Goal: Task Accomplishment & Management: Complete application form

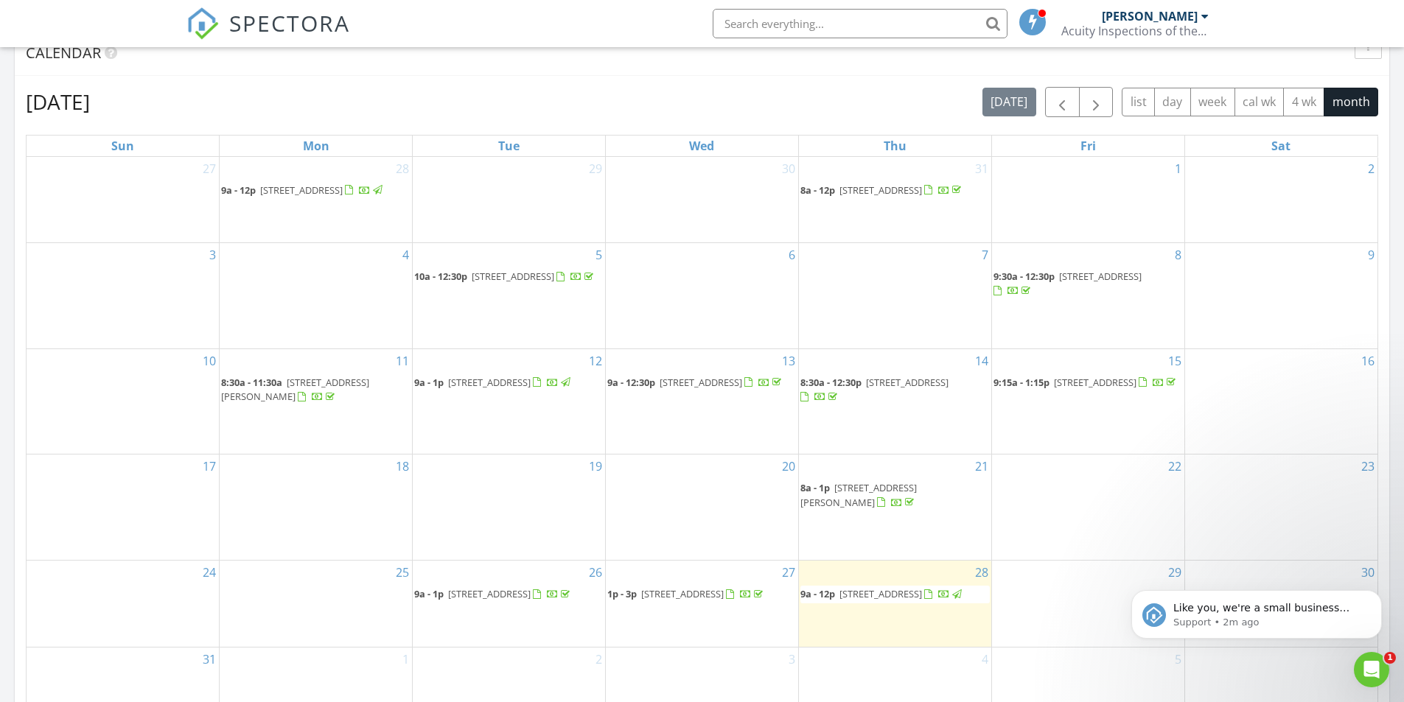
scroll to position [663, 0]
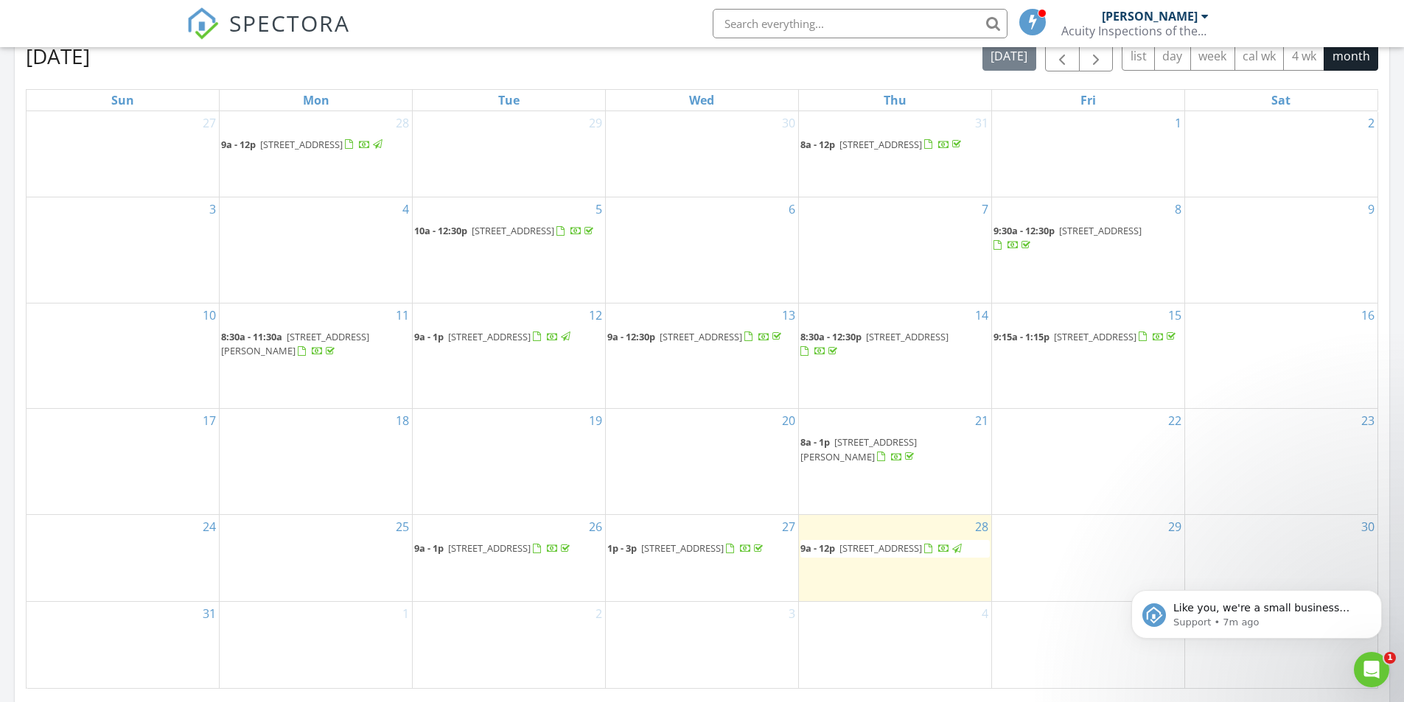
click at [863, 548] on span "9a - 12p 197 Heritage Pkwy, Bluffton 29910" at bounding box center [882, 549] width 164 height 15
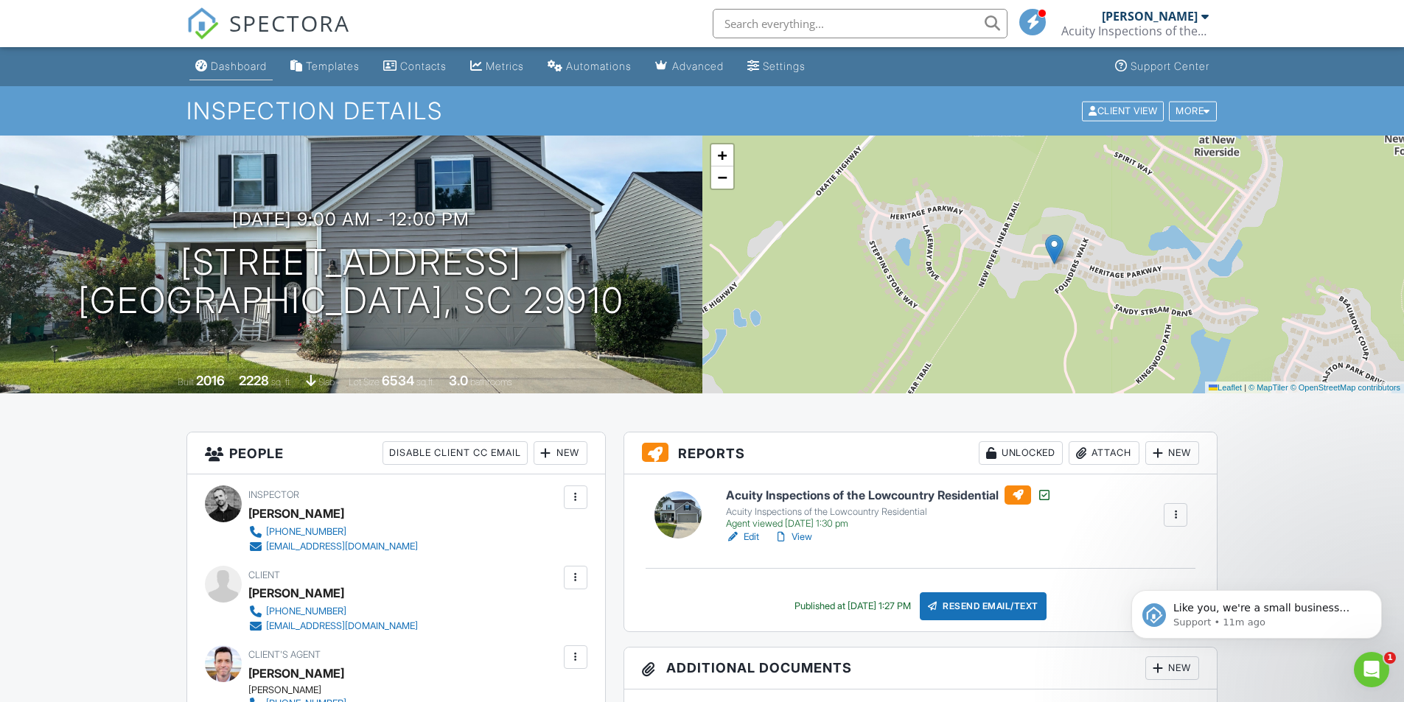
click at [248, 68] on div "Dashboard" at bounding box center [239, 66] width 56 height 13
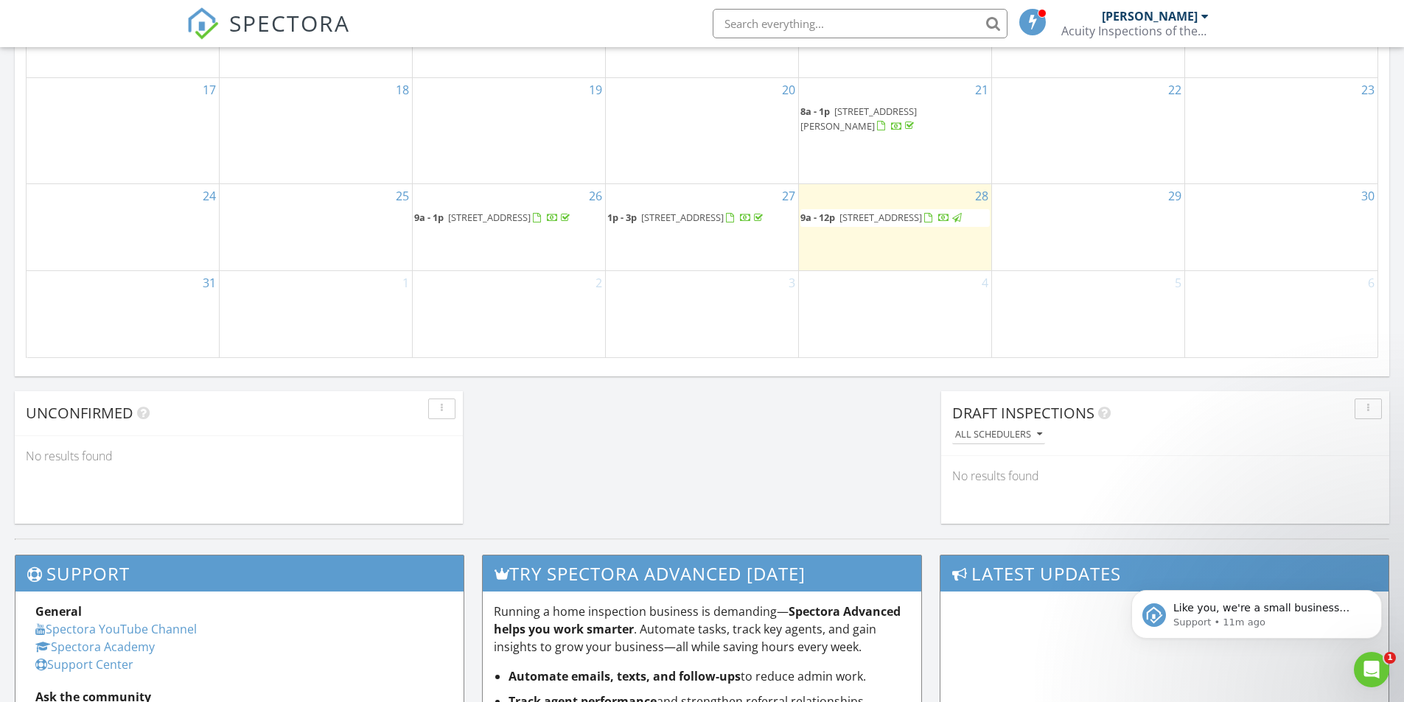
scroll to position [1002, 0]
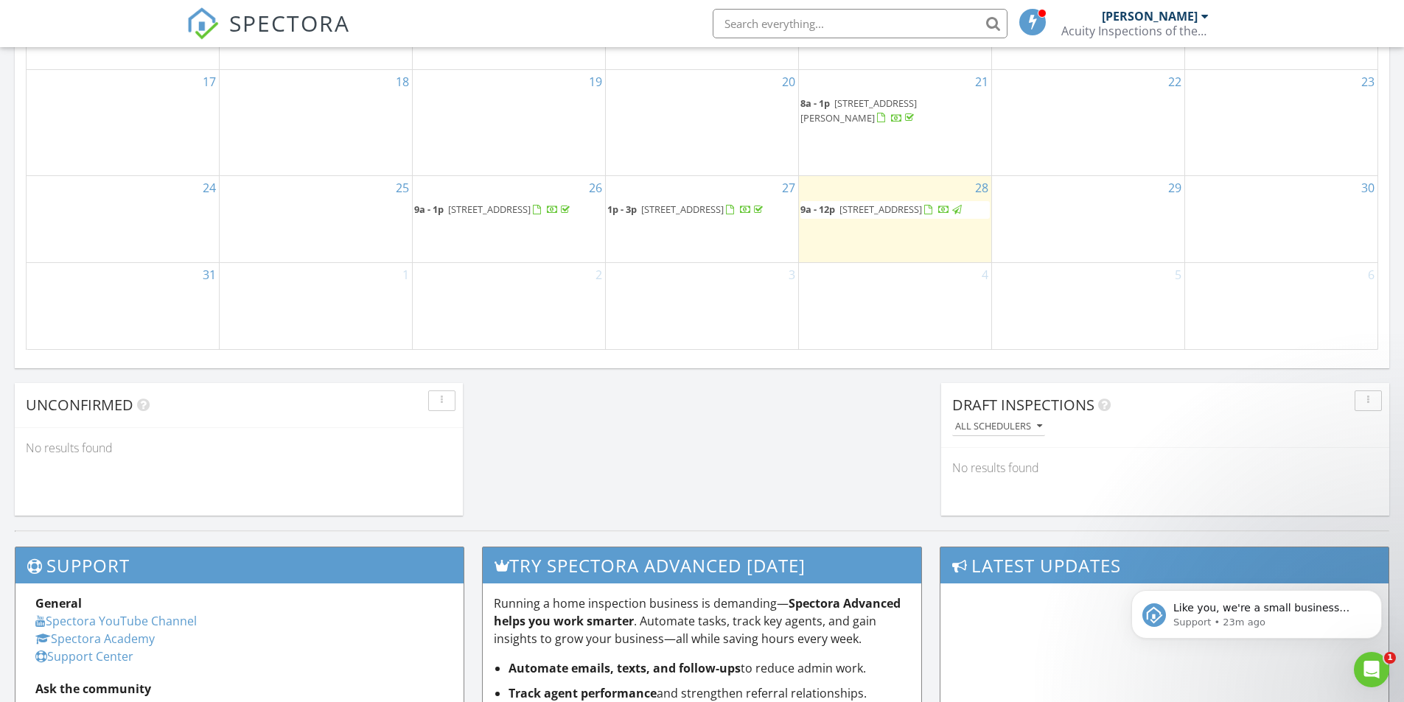
click at [1058, 203] on div "29" at bounding box center [1088, 219] width 192 height 86
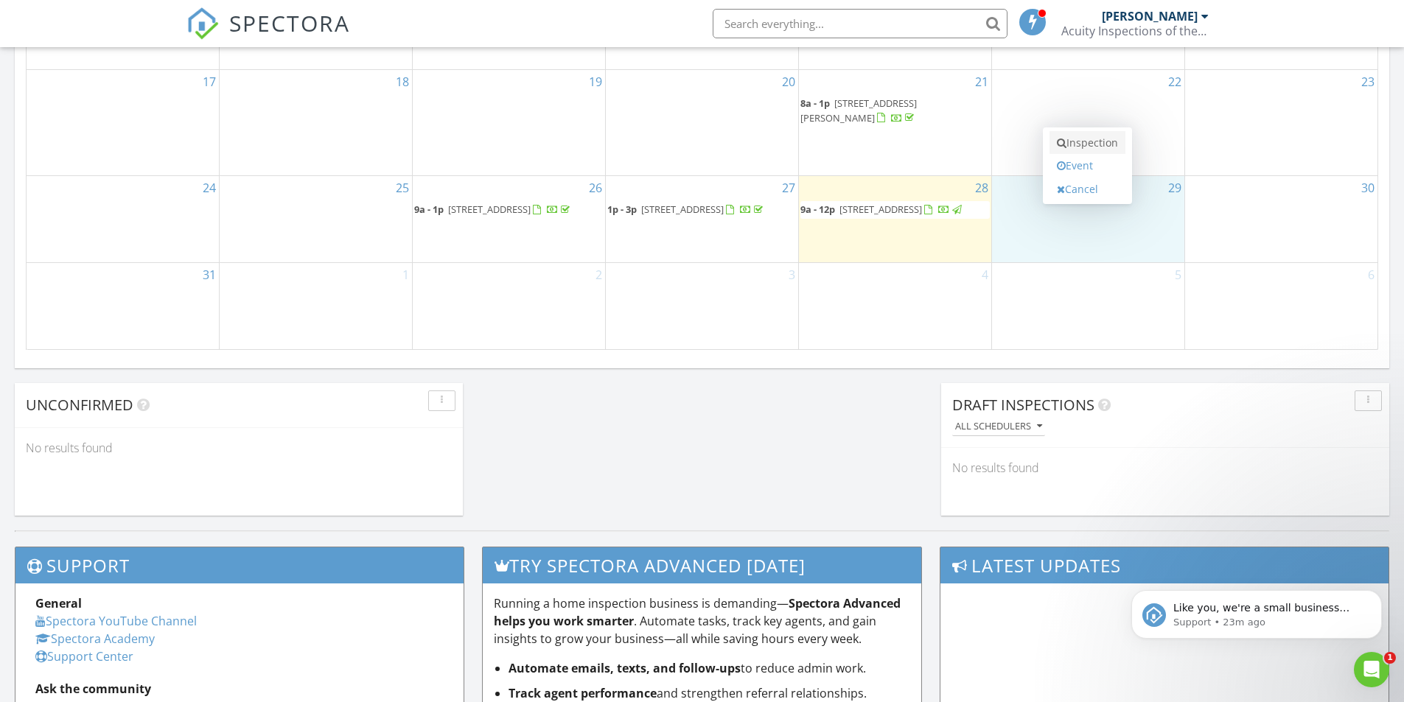
click at [1086, 145] on link "Inspection" at bounding box center [1088, 143] width 76 height 24
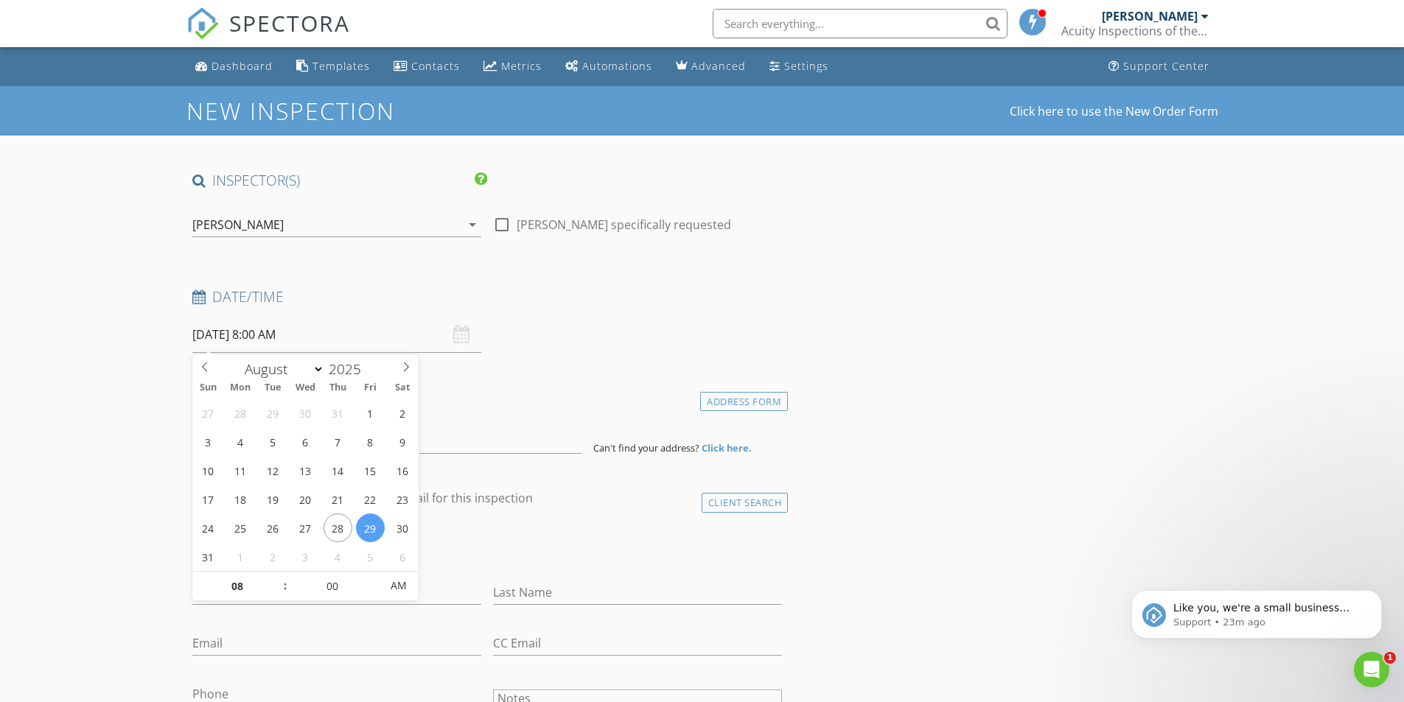
click at [379, 337] on input "[DATE] 8:00 AM" at bounding box center [336, 335] width 289 height 36
click at [287, 582] on input "00" at bounding box center [332, 586] width 91 height 29
type input "[DATE] 9:00 AM"
type input "09"
click at [282, 584] on span at bounding box center [278, 579] width 10 height 15
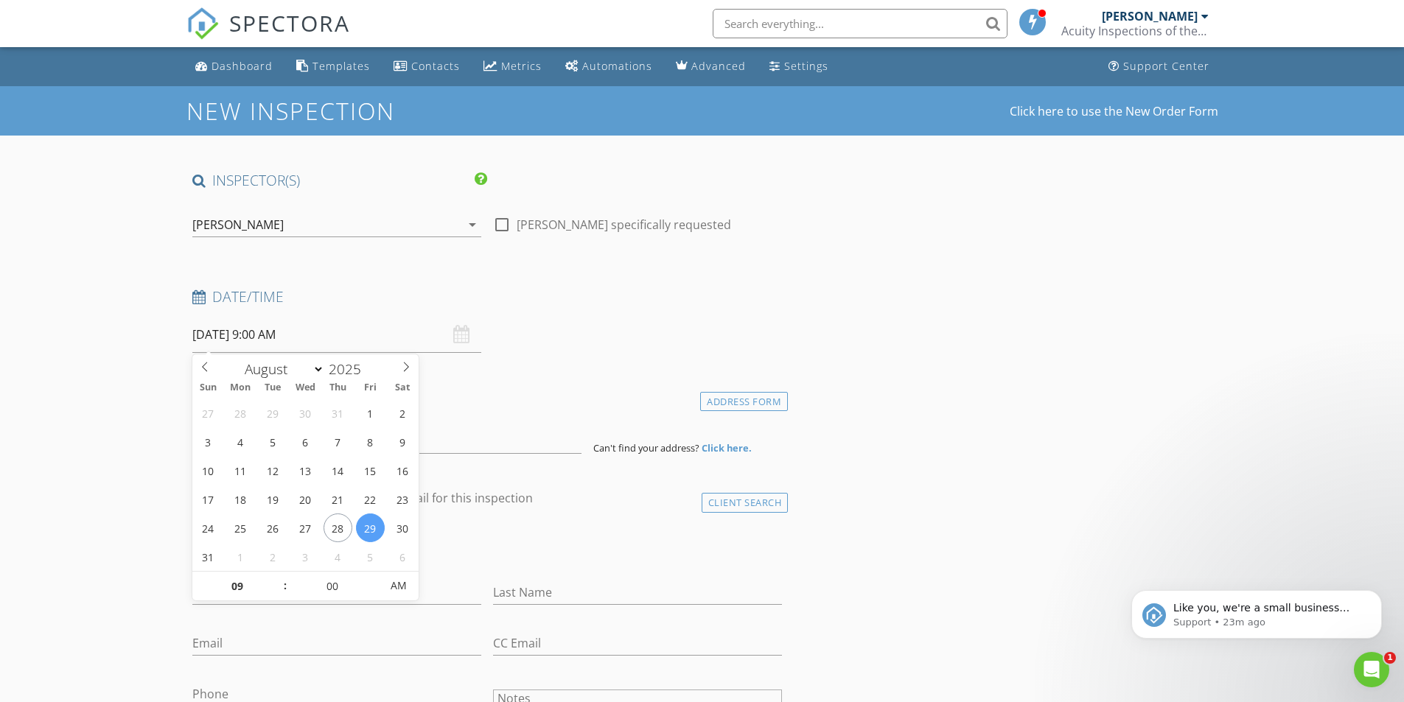
click at [527, 393] on h4 "Location" at bounding box center [487, 397] width 590 height 19
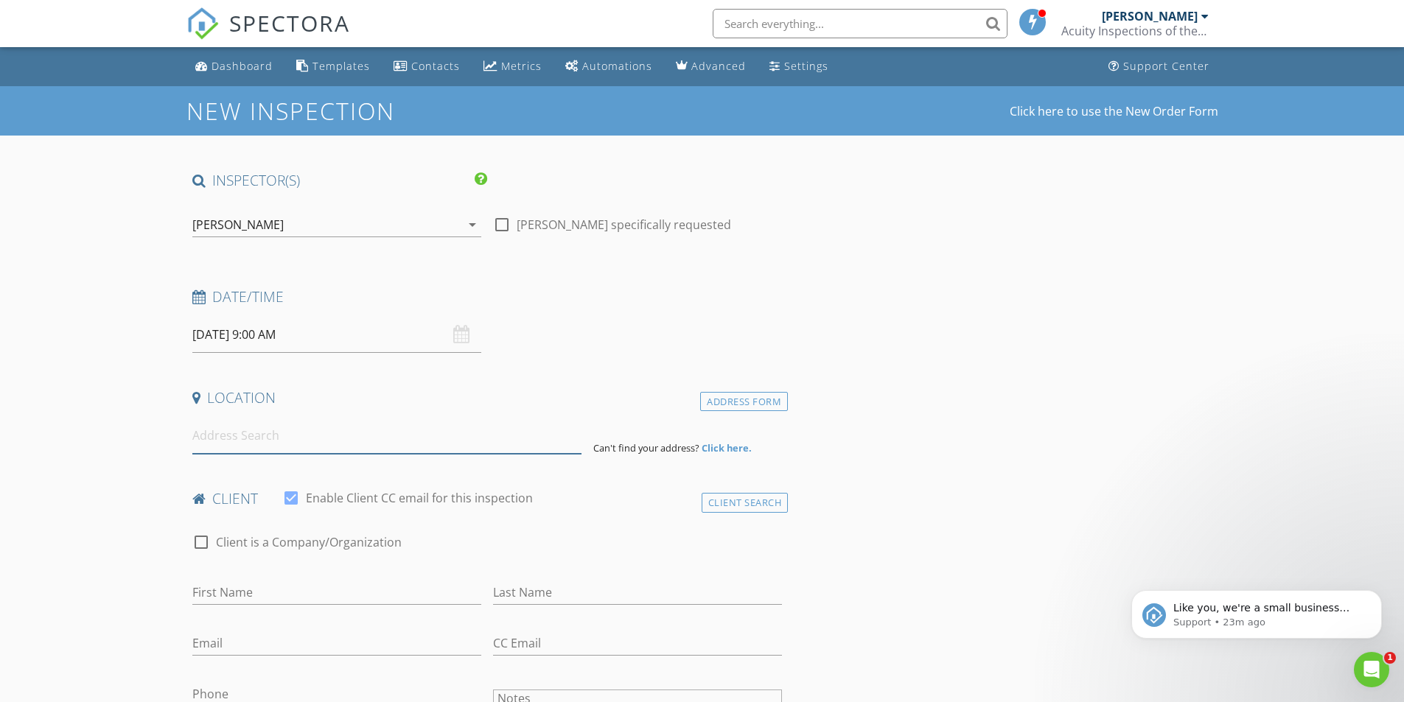
click at [433, 443] on input at bounding box center [386, 436] width 389 height 36
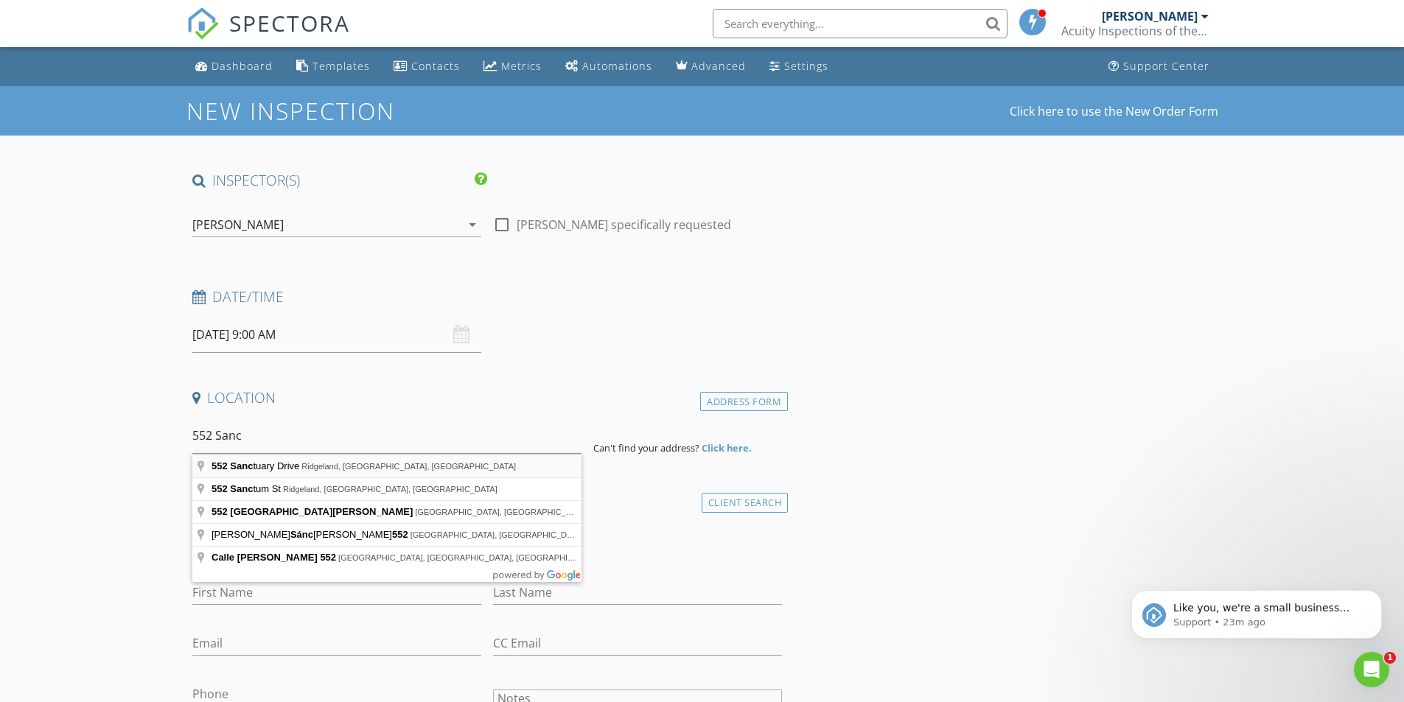
type input "552 Sanctuary Drive, Ridgeland, SC, USA"
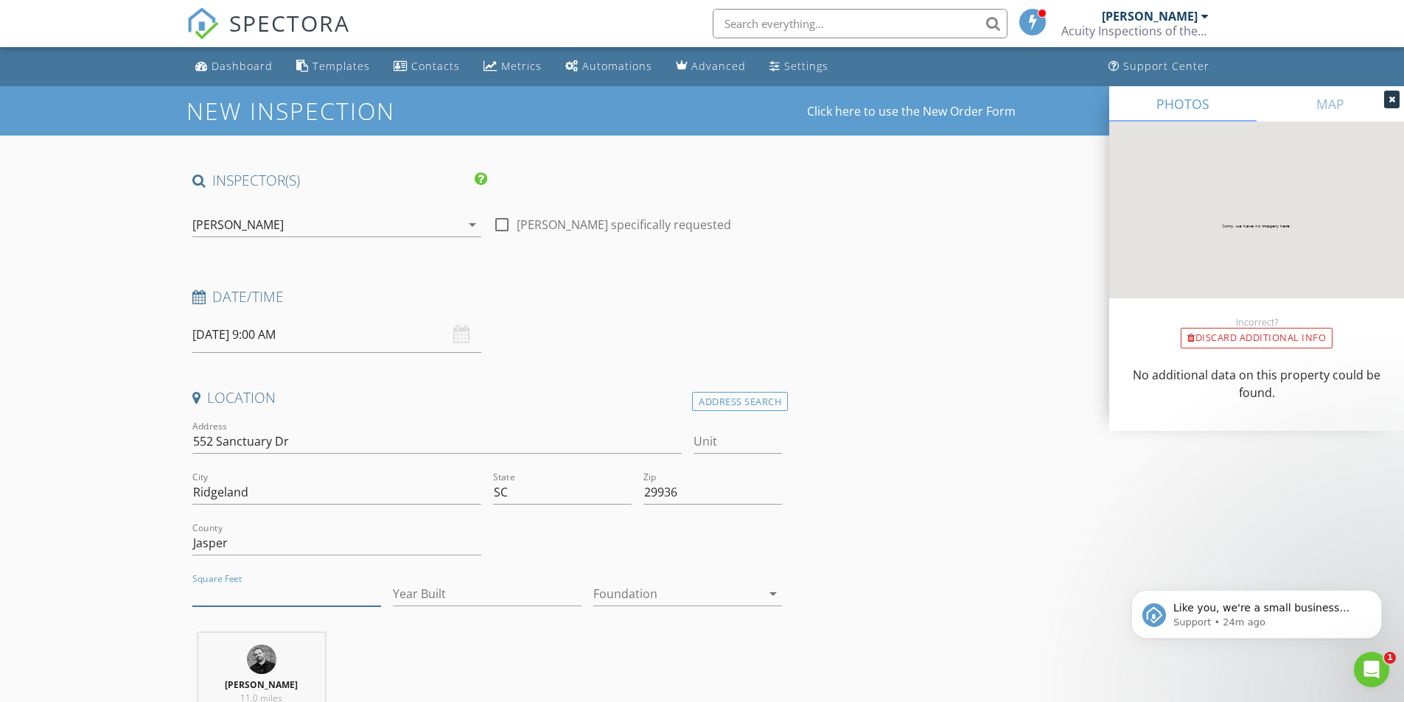
click at [305, 594] on input "Square Feet" at bounding box center [286, 594] width 189 height 24
type input "2511"
click at [497, 595] on input "Year Built" at bounding box center [487, 594] width 189 height 24
click at [470, 596] on input "Year Built" at bounding box center [487, 594] width 189 height 24
type input "1"
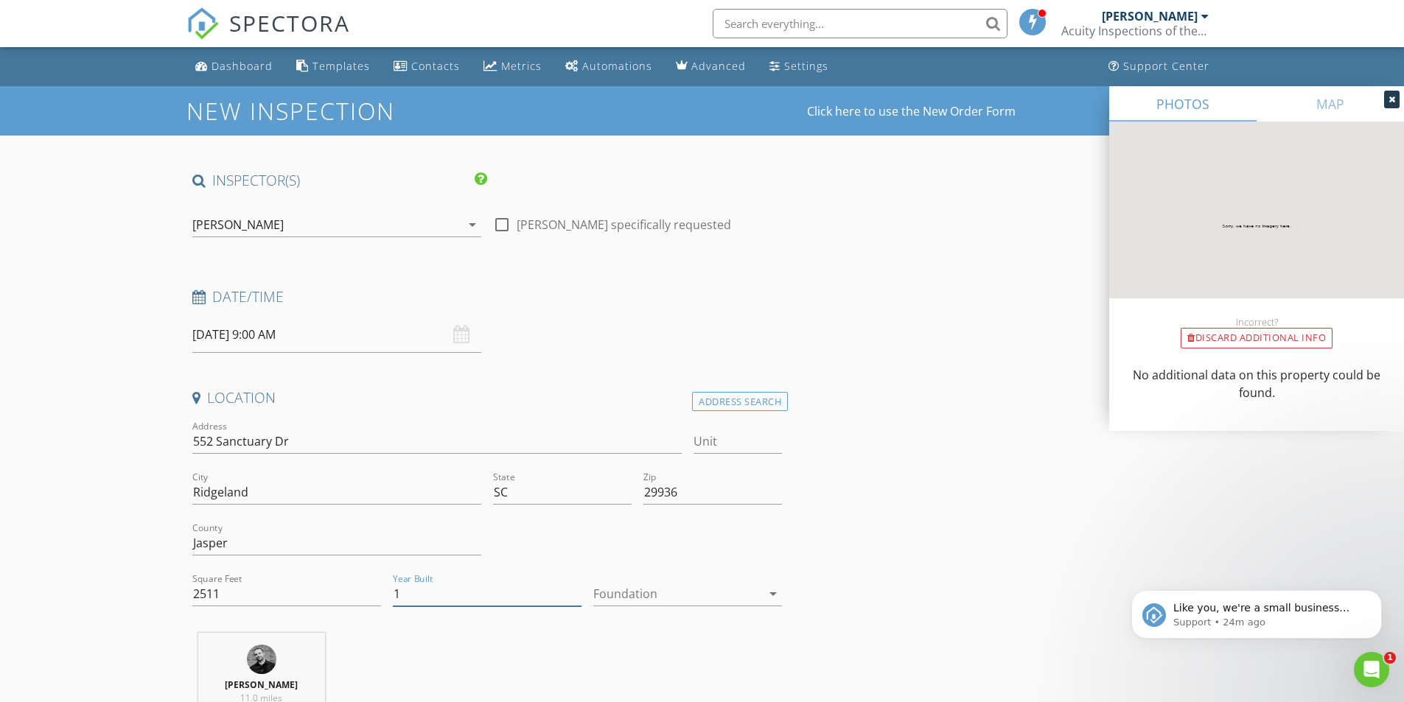
click at [577, 593] on input "1" at bounding box center [487, 594] width 189 height 24
type input "2025"
click at [626, 590] on div at bounding box center [677, 594] width 168 height 24
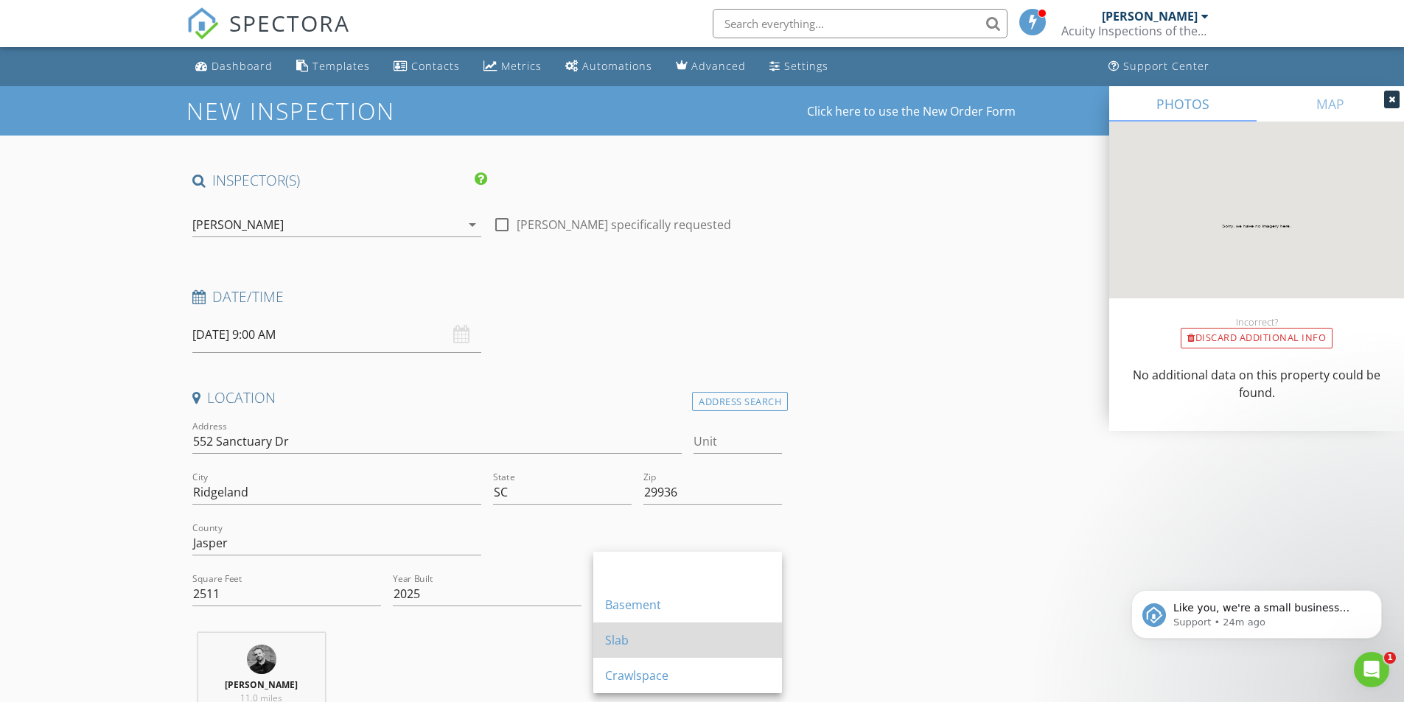
click at [618, 642] on div "Slab" at bounding box center [687, 641] width 165 height 18
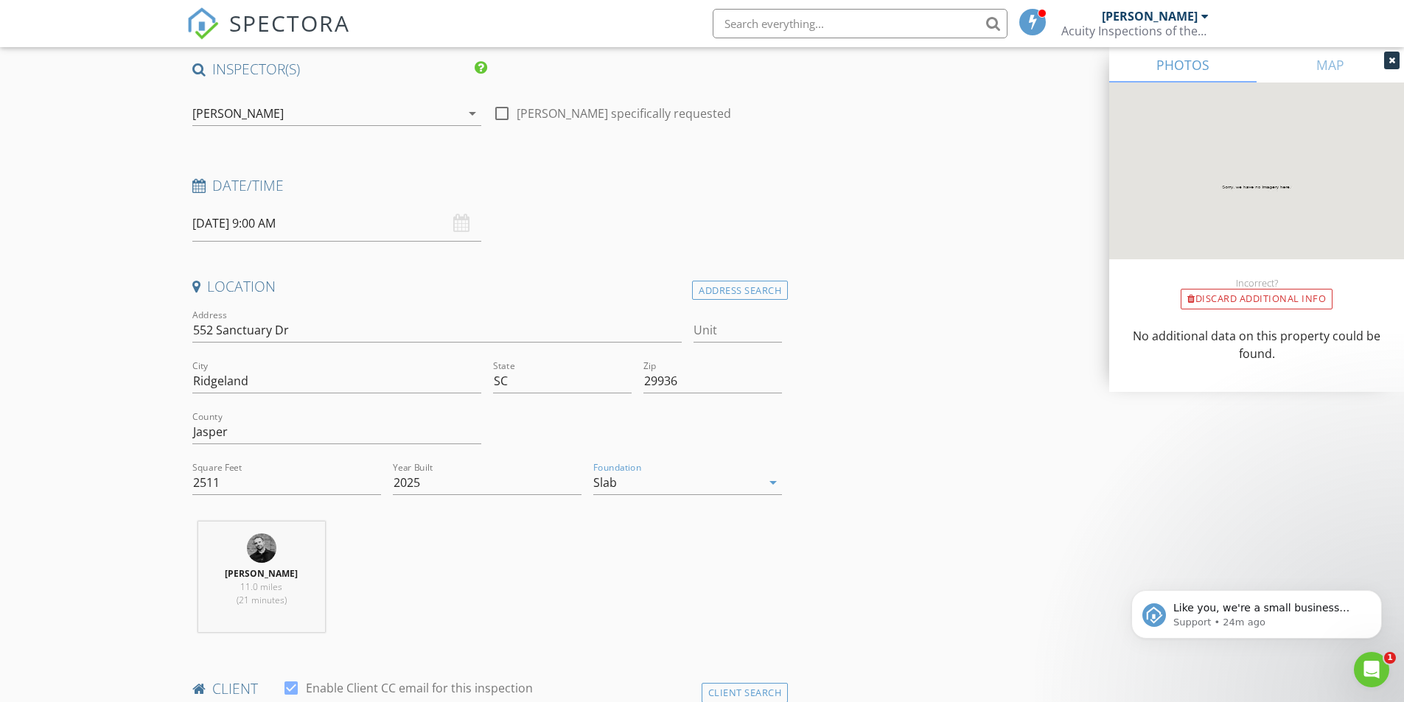
scroll to position [295, 0]
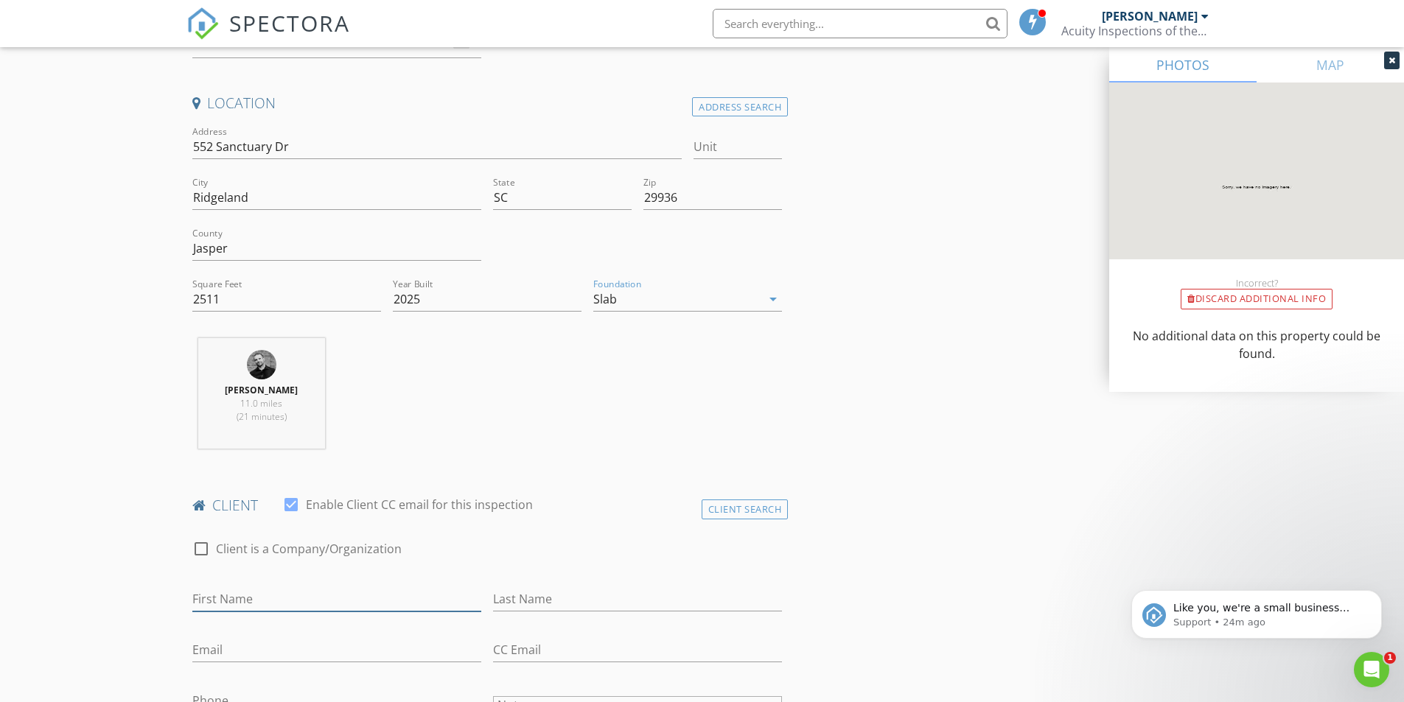
click at [327, 589] on input "First Name" at bounding box center [336, 599] width 289 height 24
drag, startPoint x: 304, startPoint y: 598, endPoint x: 217, endPoint y: 602, distance: 87.1
click at [217, 602] on input "Kyle Macdonald" at bounding box center [336, 599] width 289 height 24
type input "Kyle Macdonald"
click at [606, 598] on input "Last Name" at bounding box center [637, 599] width 289 height 24
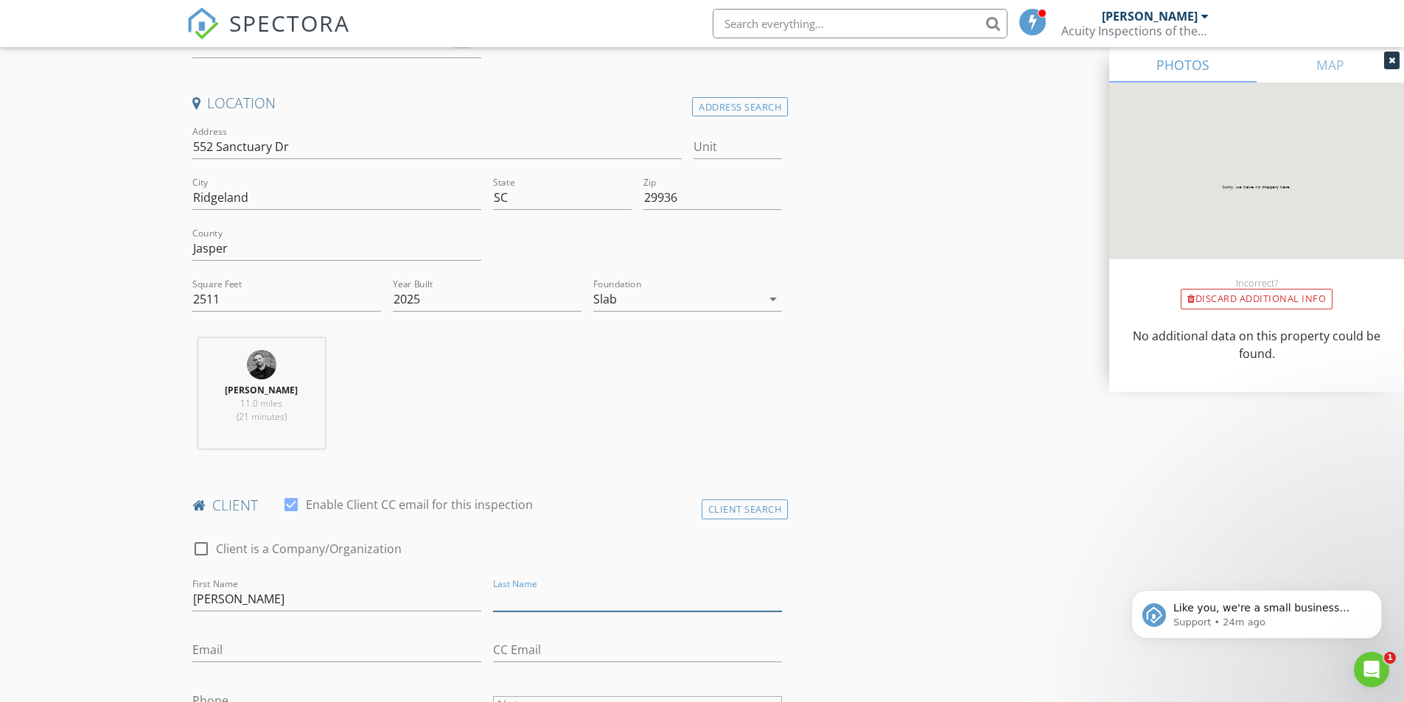
paste input "Macdonald"
type input "Macdonald"
drag, startPoint x: 289, startPoint y: 596, endPoint x: 221, endPoint y: 604, distance: 68.2
click at [221, 604] on input "Kyle Macdonald" at bounding box center [336, 599] width 289 height 24
type input "Kyle"
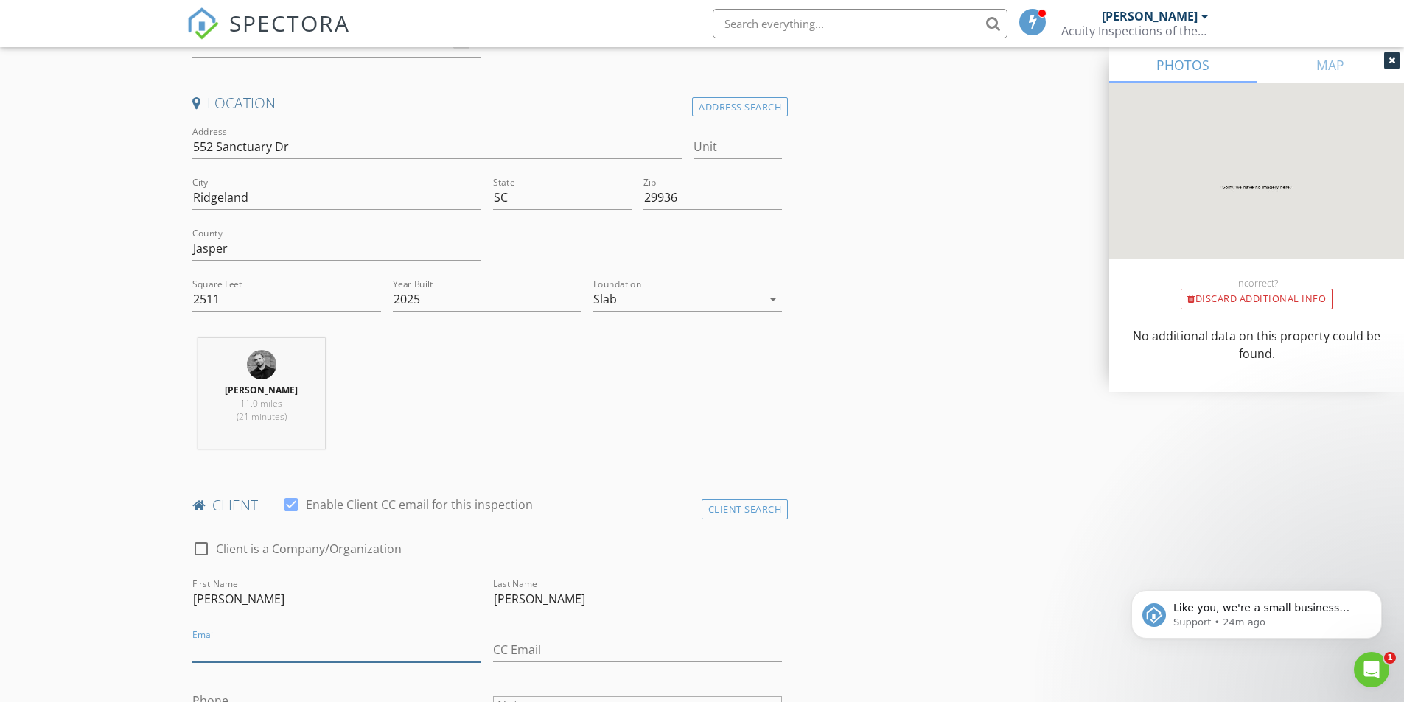
click at [230, 655] on input "Email" at bounding box center [336, 650] width 289 height 24
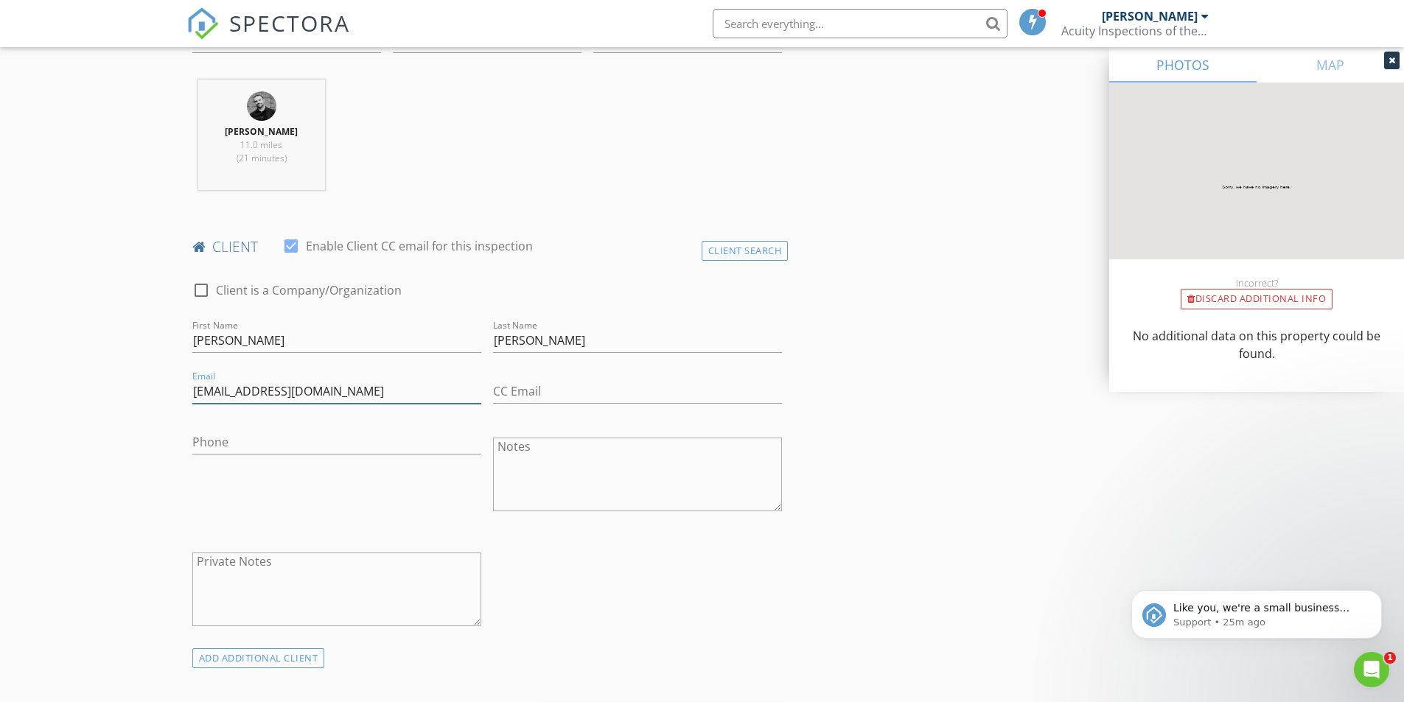
scroll to position [590, 0]
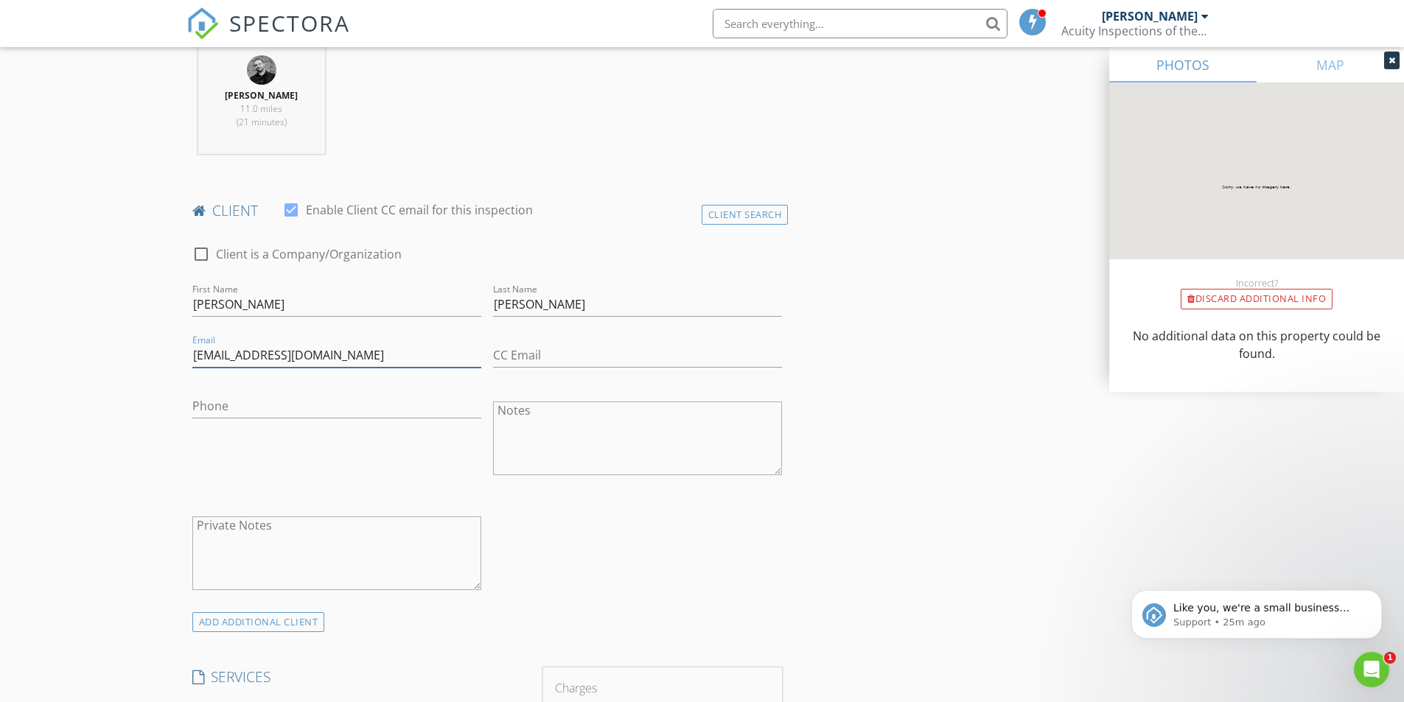
type input "brittmacd33@gmail.com"
click at [288, 388] on div "Phone" at bounding box center [336, 409] width 289 height 48
click at [286, 404] on input "Phone" at bounding box center [336, 406] width 289 height 24
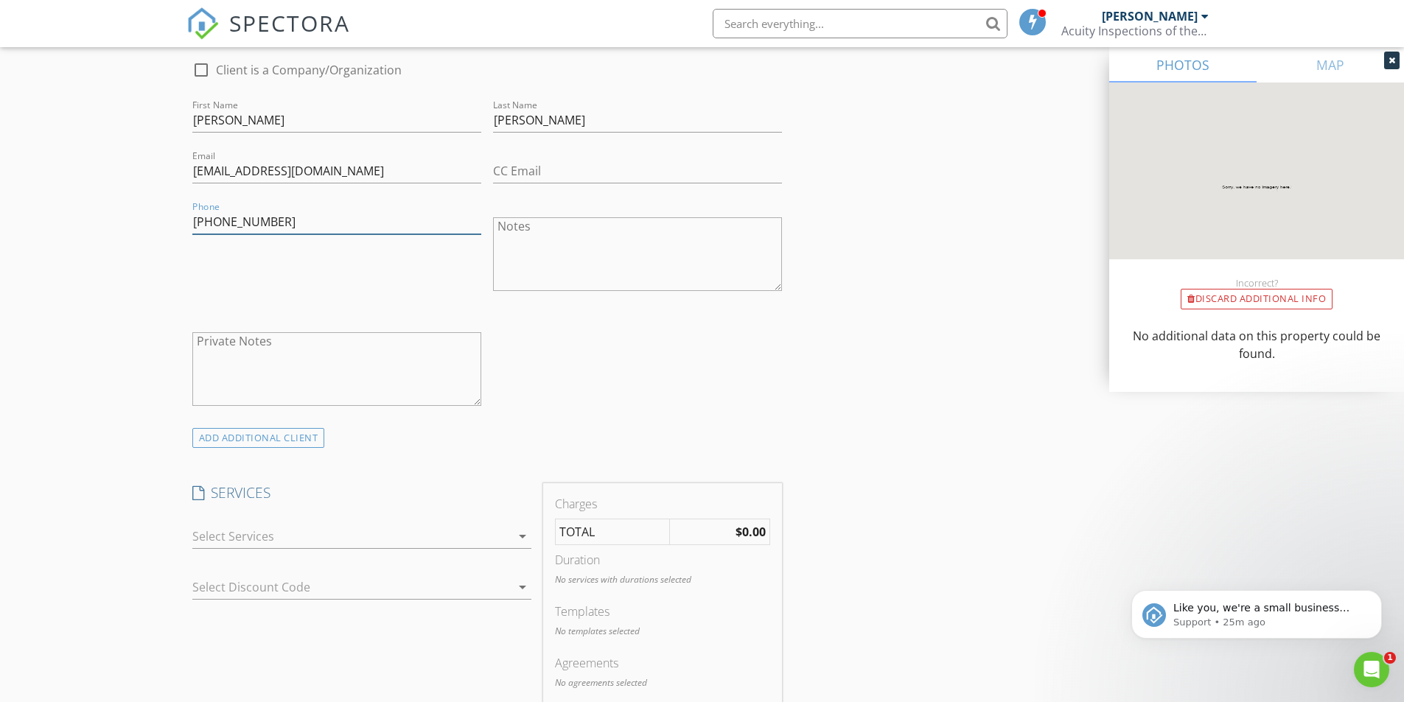
scroll to position [811, 0]
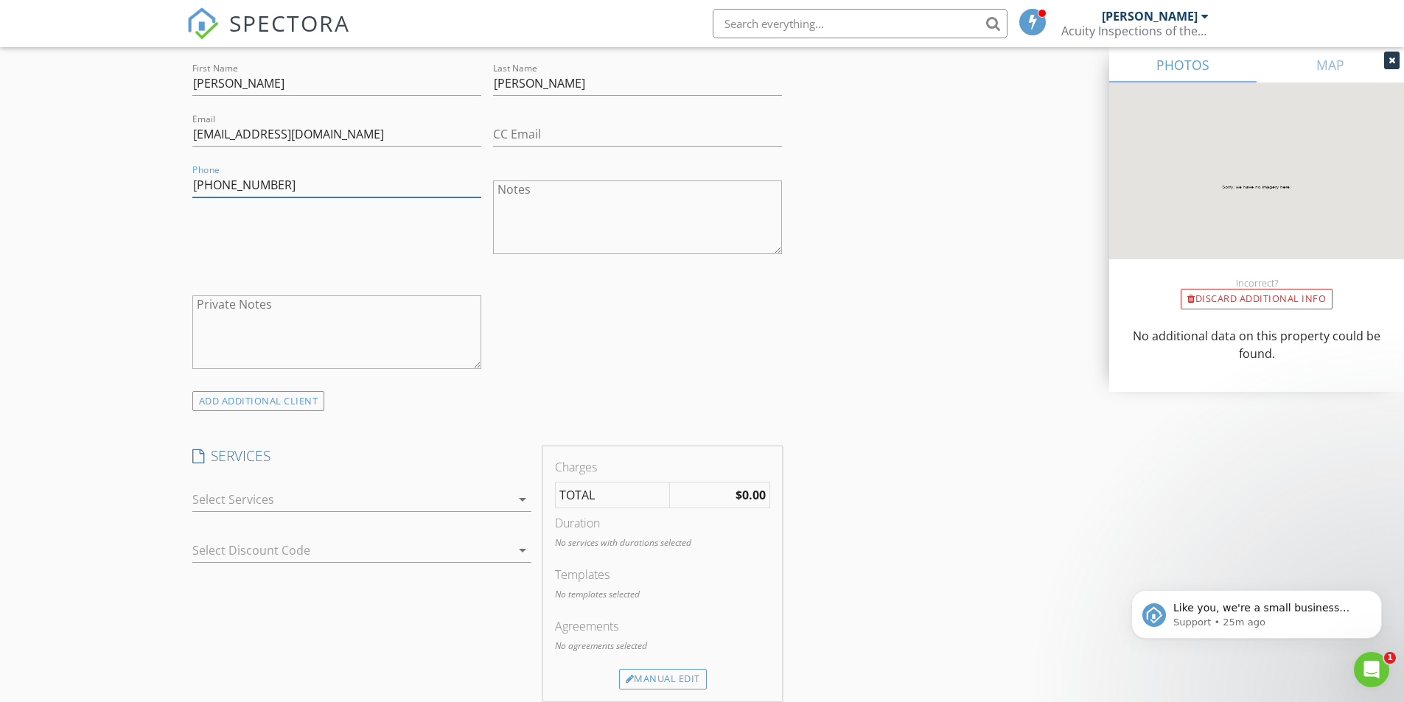
type input "252-622-9785"
click at [368, 497] on div at bounding box center [351, 500] width 318 height 24
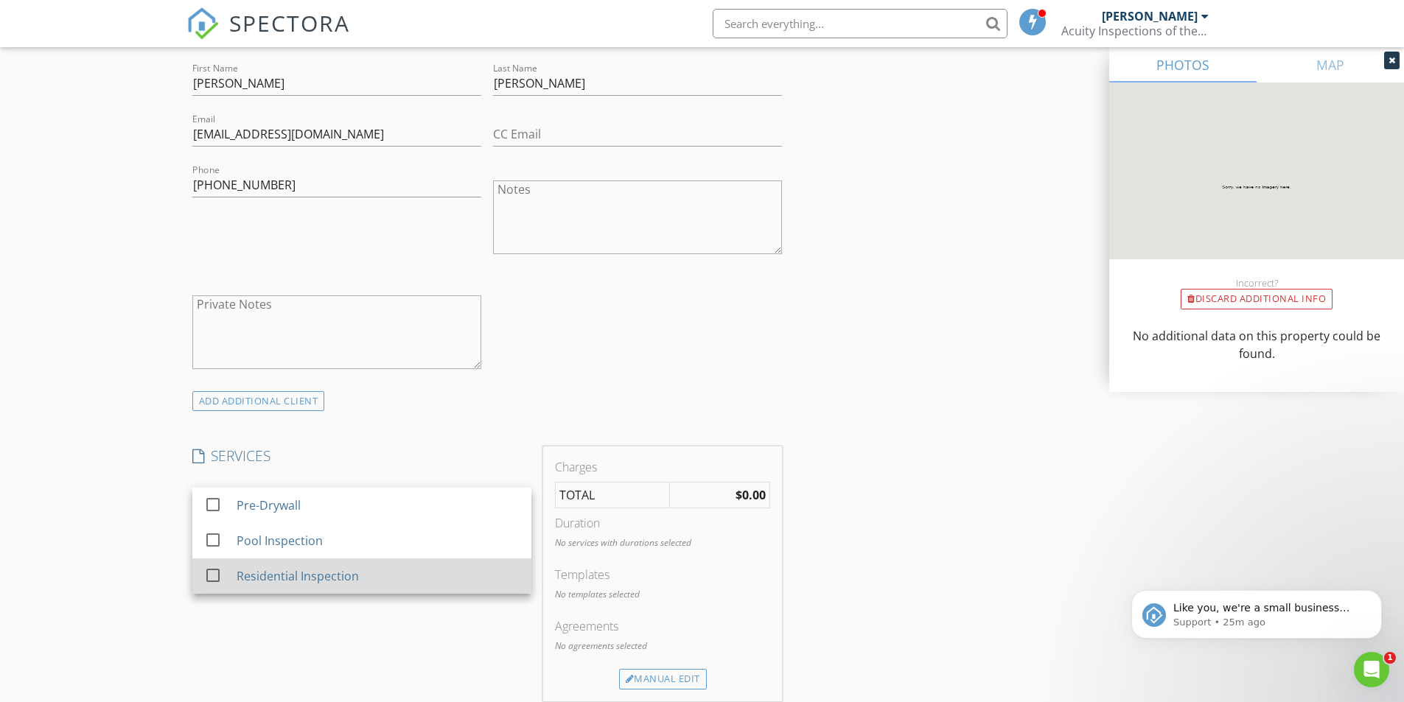
click at [315, 570] on div "Residential Inspection" at bounding box center [297, 577] width 122 height 18
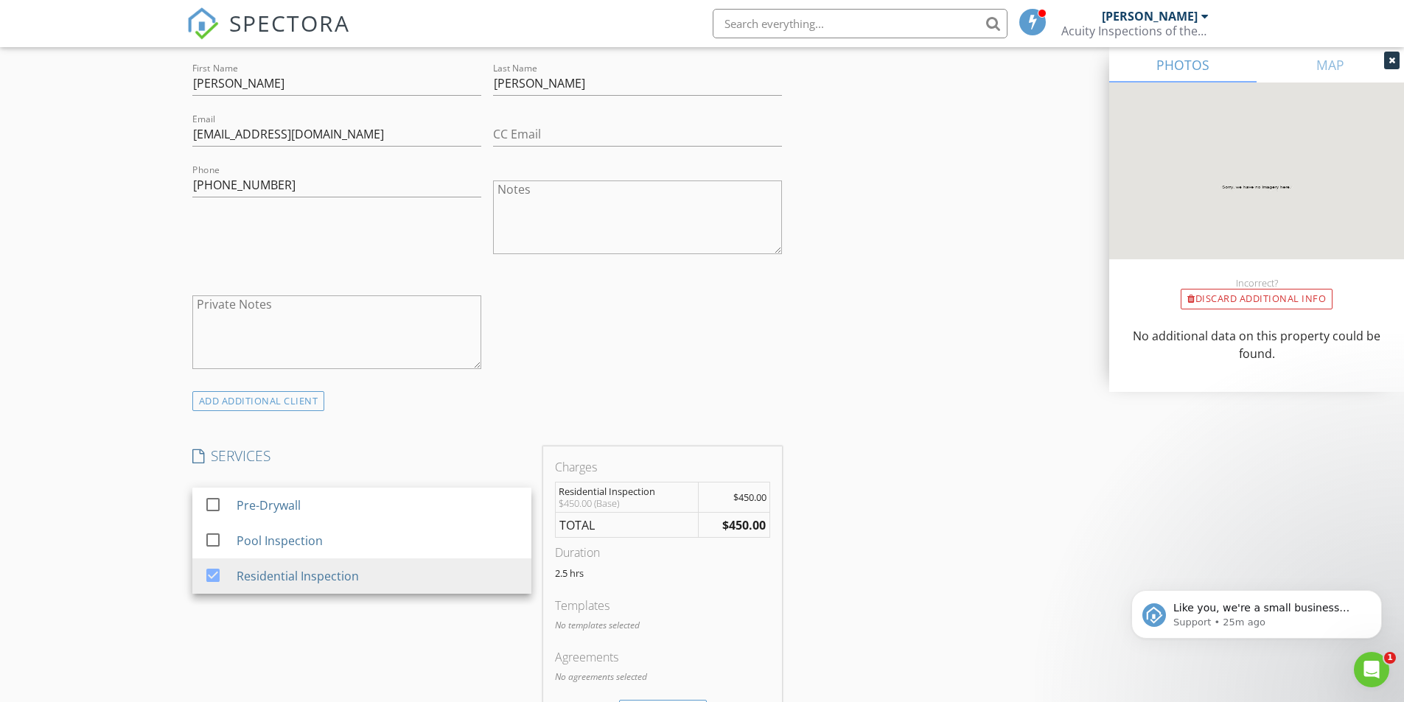
click at [377, 621] on div "SERVICES check_box_outline_blank Pre-Drywall check_box_outline_blank Pool Inspe…" at bounding box center [361, 590] width 351 height 286
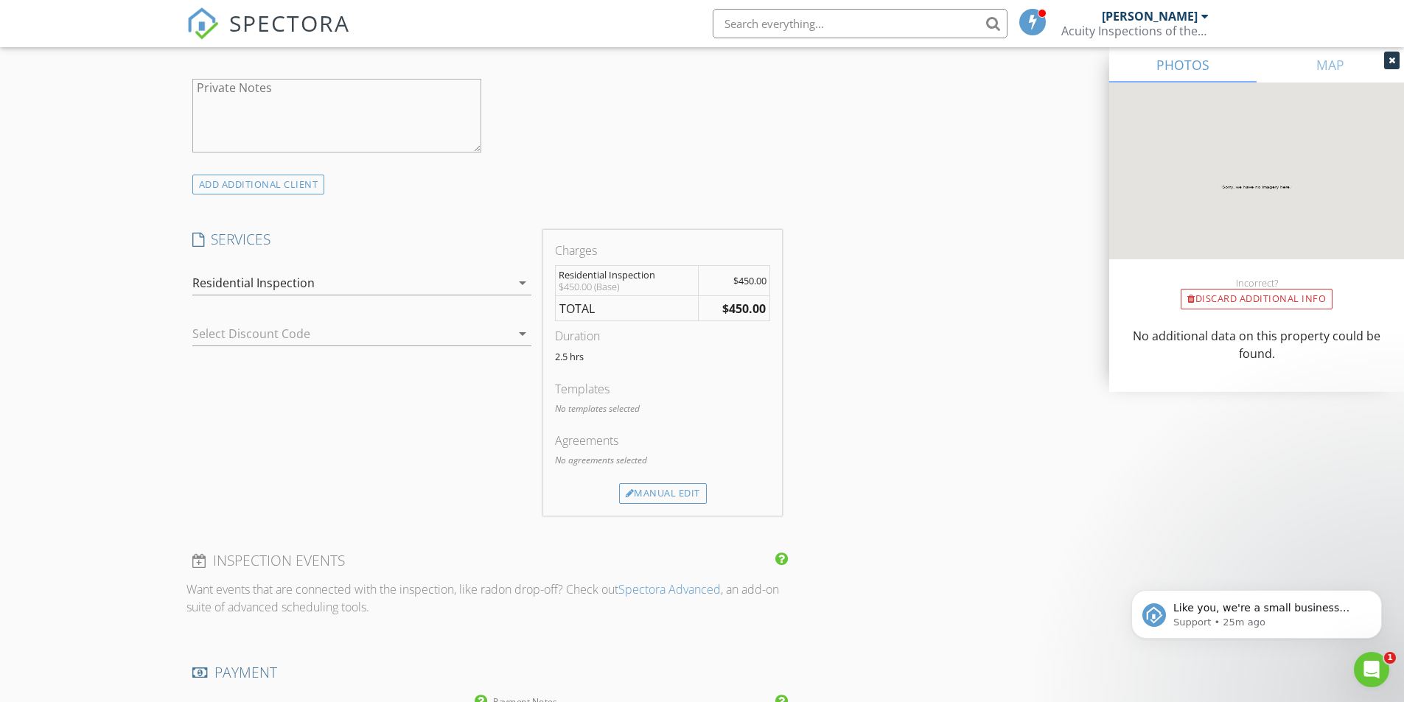
scroll to position [1032, 0]
click at [652, 492] on div "Manual Edit" at bounding box center [663, 489] width 88 height 21
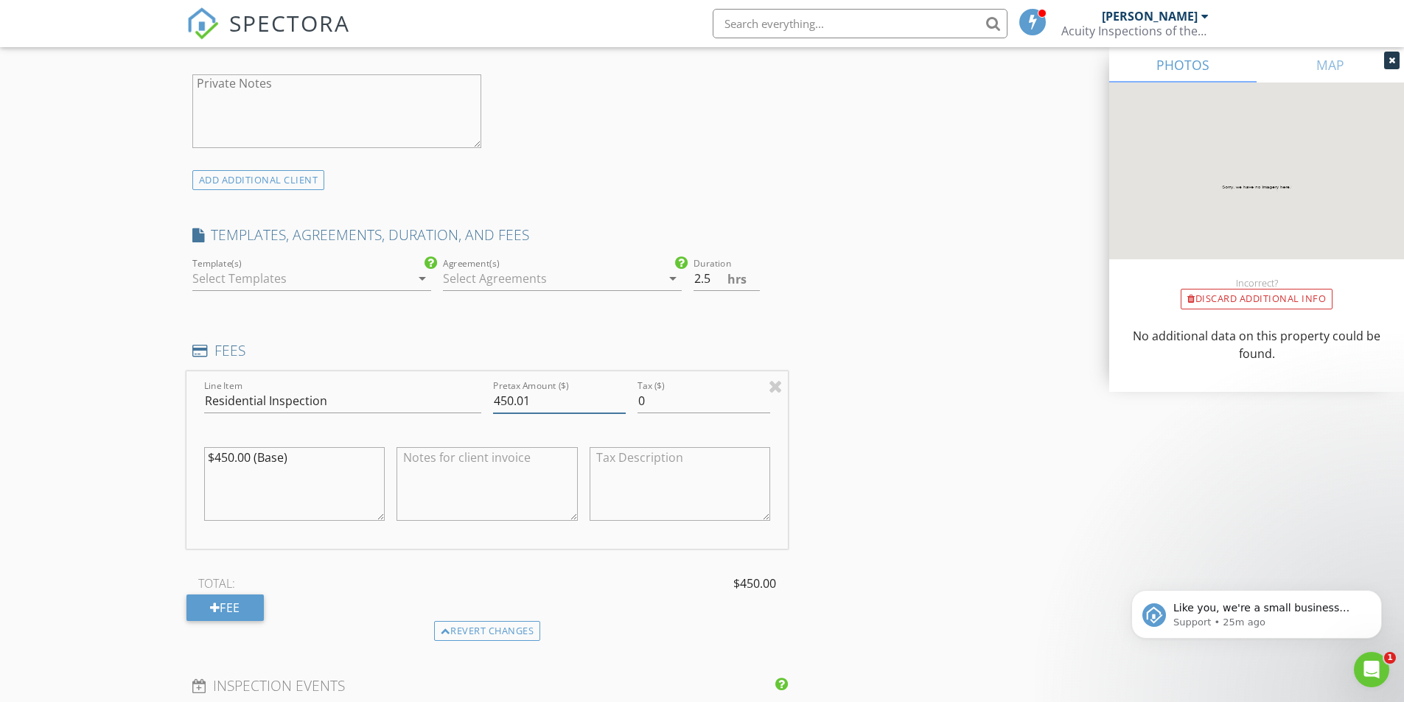
click at [621, 396] on input "450.01" at bounding box center [559, 401] width 133 height 24
click at [622, 397] on input "450.02" at bounding box center [559, 401] width 133 height 24
click at [622, 397] on input "450.03" at bounding box center [559, 401] width 133 height 24
drag, startPoint x: 522, startPoint y: 402, endPoint x: 452, endPoint y: 411, distance: 70.7
click at [452, 411] on div "Line Item Residential Inspection Pretax Amount ($) 450.03 Tax ($) 0 $450.00 (Ba…" at bounding box center [487, 460] width 602 height 178
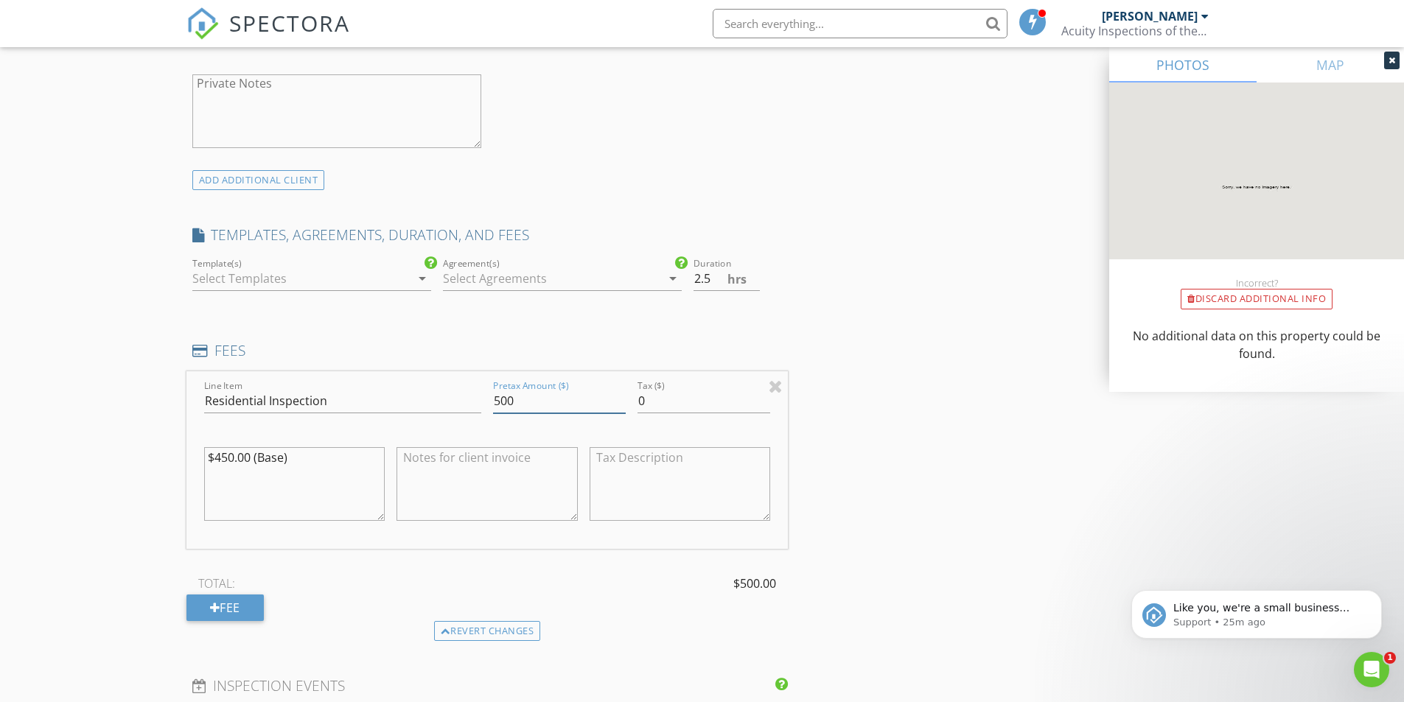
type input "500"
drag, startPoint x: 227, startPoint y: 458, endPoint x: 215, endPoint y: 454, distance: 12.4
click at [215, 454] on textarea "$450.00 (Base)" at bounding box center [294, 484] width 181 height 74
type textarea "$500.00 (Base)"
click at [489, 278] on div at bounding box center [552, 279] width 218 height 24
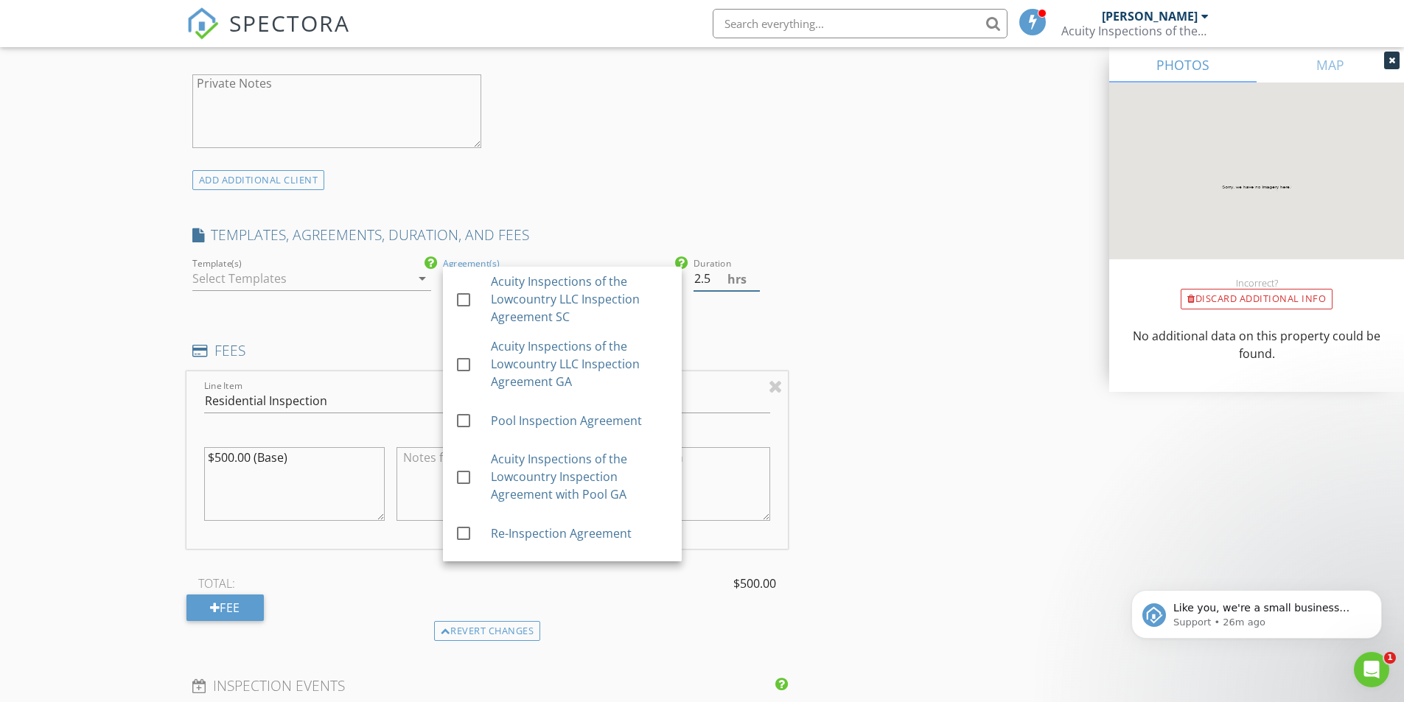
click at [779, 270] on div "hrs" at bounding box center [771, 276] width 22 height 12
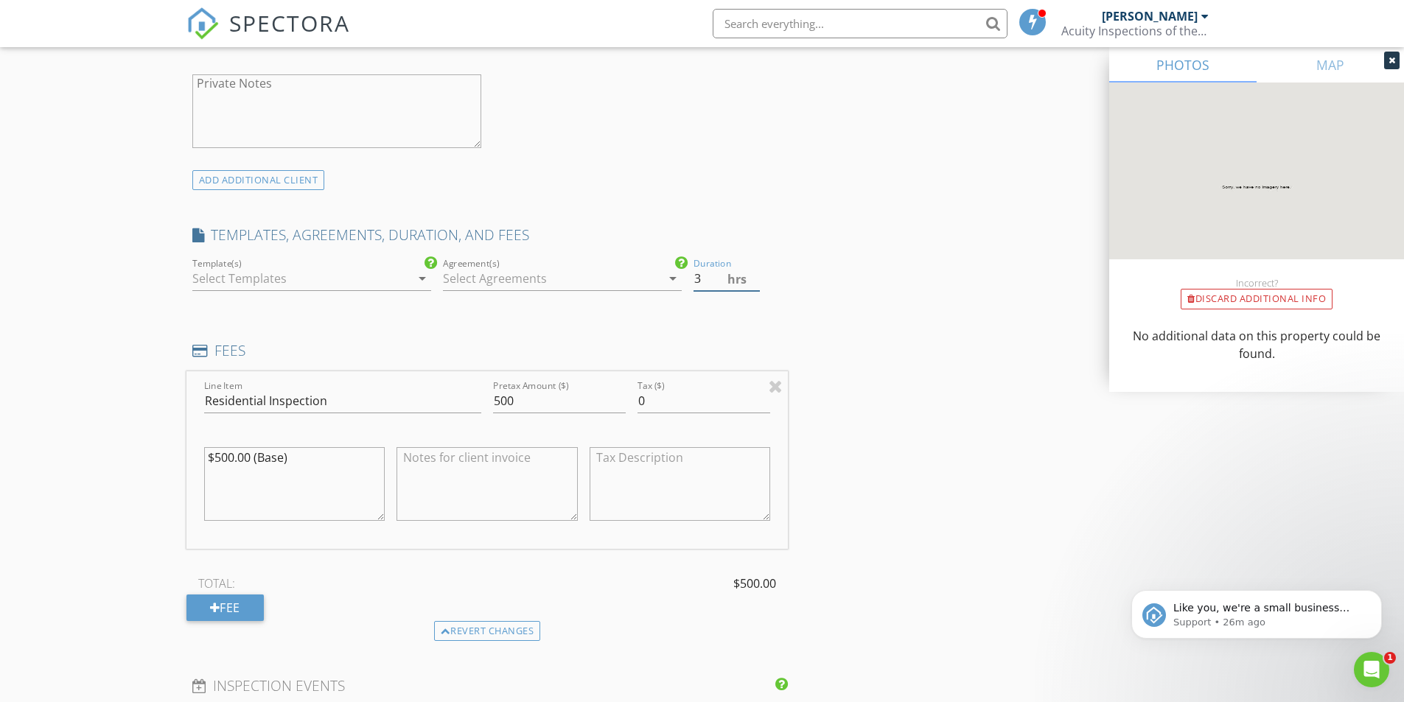
click at [750, 282] on input "3" at bounding box center [727, 279] width 66 height 24
click at [754, 275] on input "3.5" at bounding box center [727, 279] width 66 height 24
type input "4"
click at [751, 273] on input "4" at bounding box center [727, 279] width 66 height 24
click at [450, 298] on div at bounding box center [562, 301] width 239 height 9
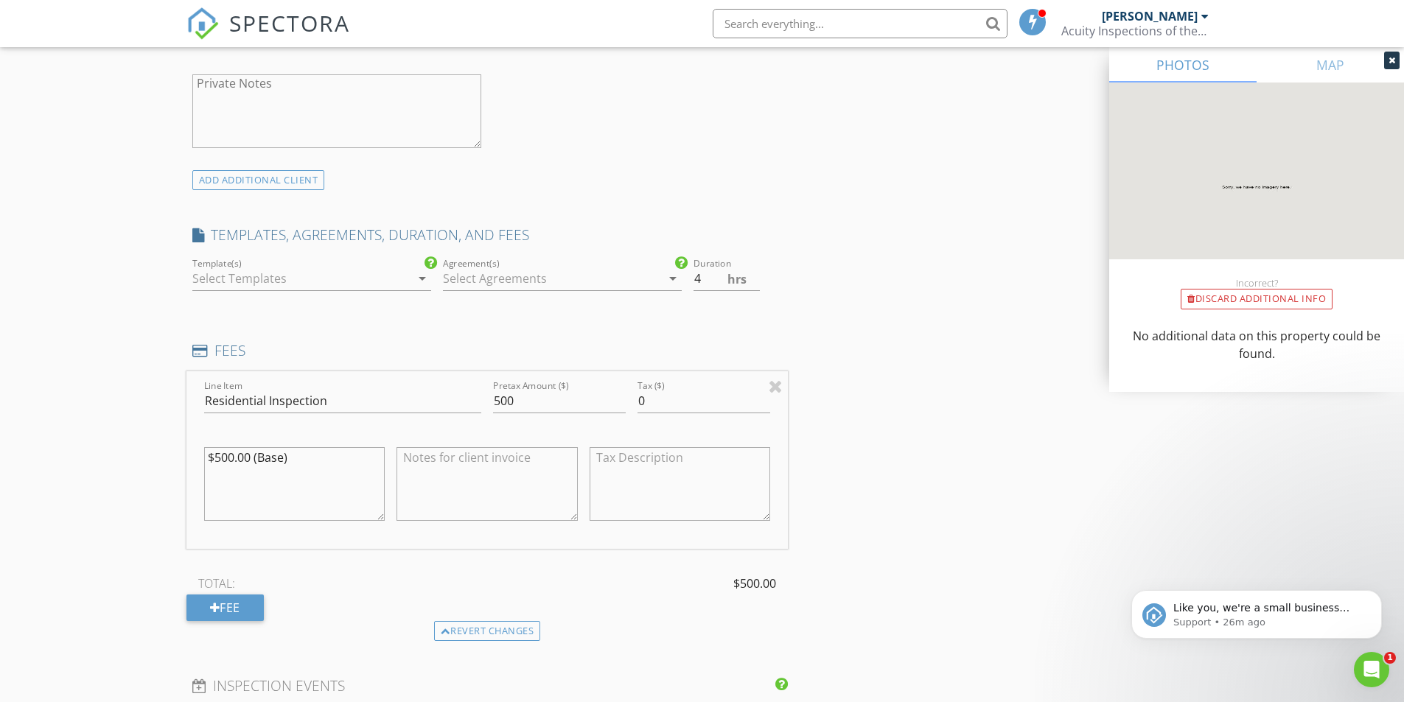
click at [464, 287] on div at bounding box center [552, 279] width 218 height 24
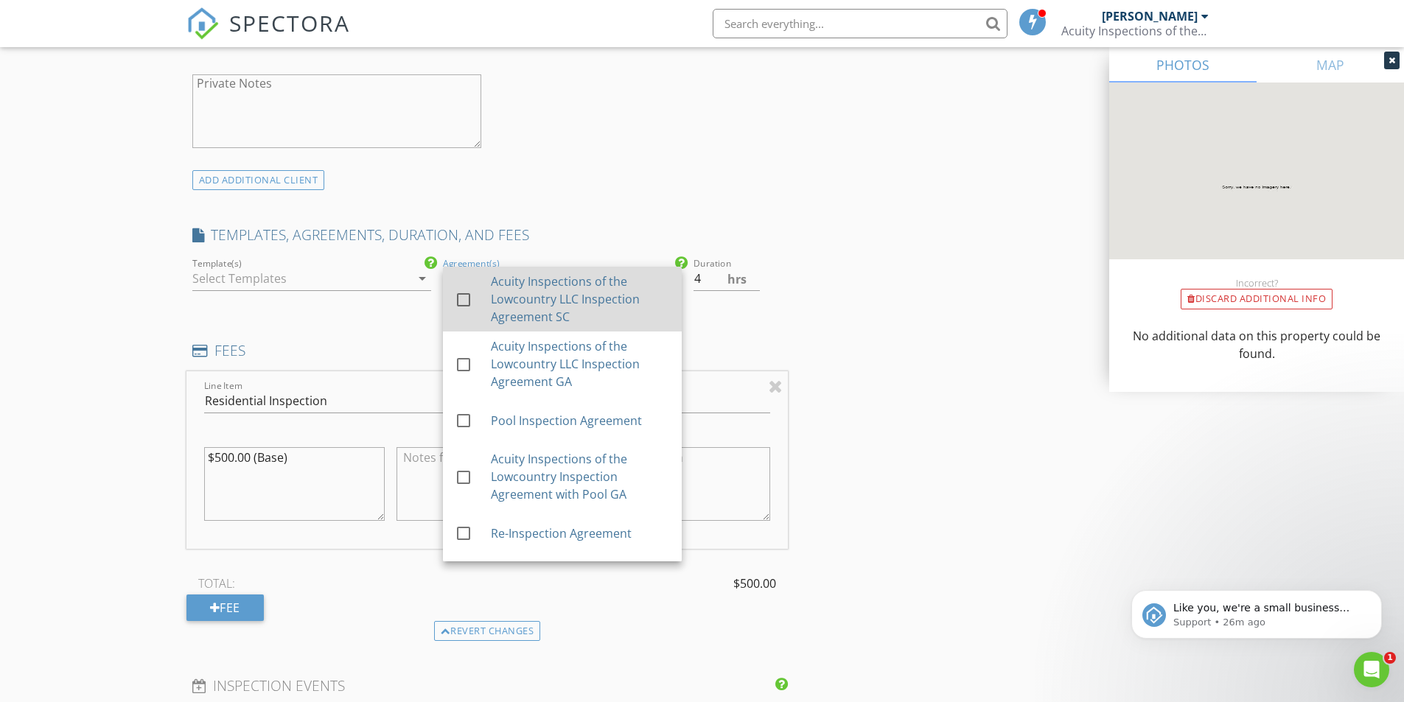
click at [524, 310] on div "Acuity Inspections of the Lowcountry LLC Inspection Agreement SC" at bounding box center [579, 299] width 179 height 53
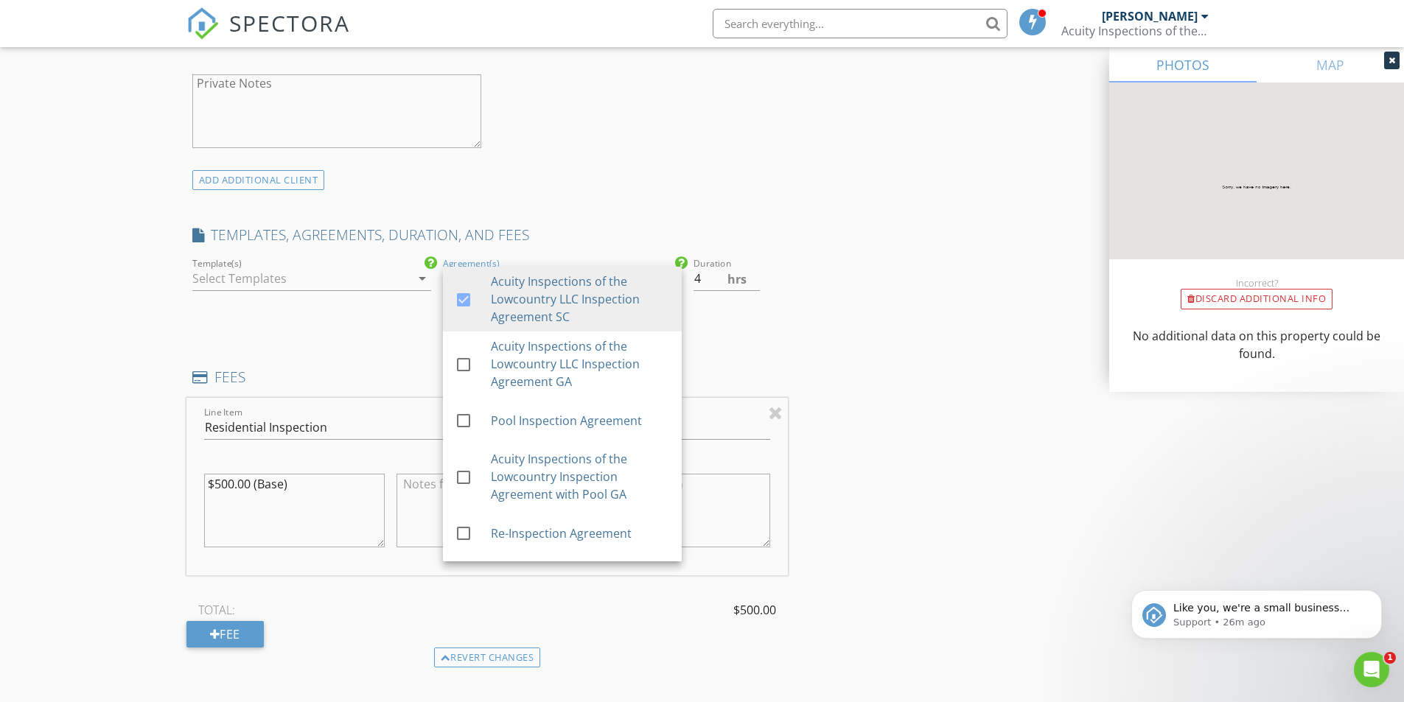
click at [337, 332] on div "Template(s) arrow_drop_down" at bounding box center [311, 293] width 251 height 77
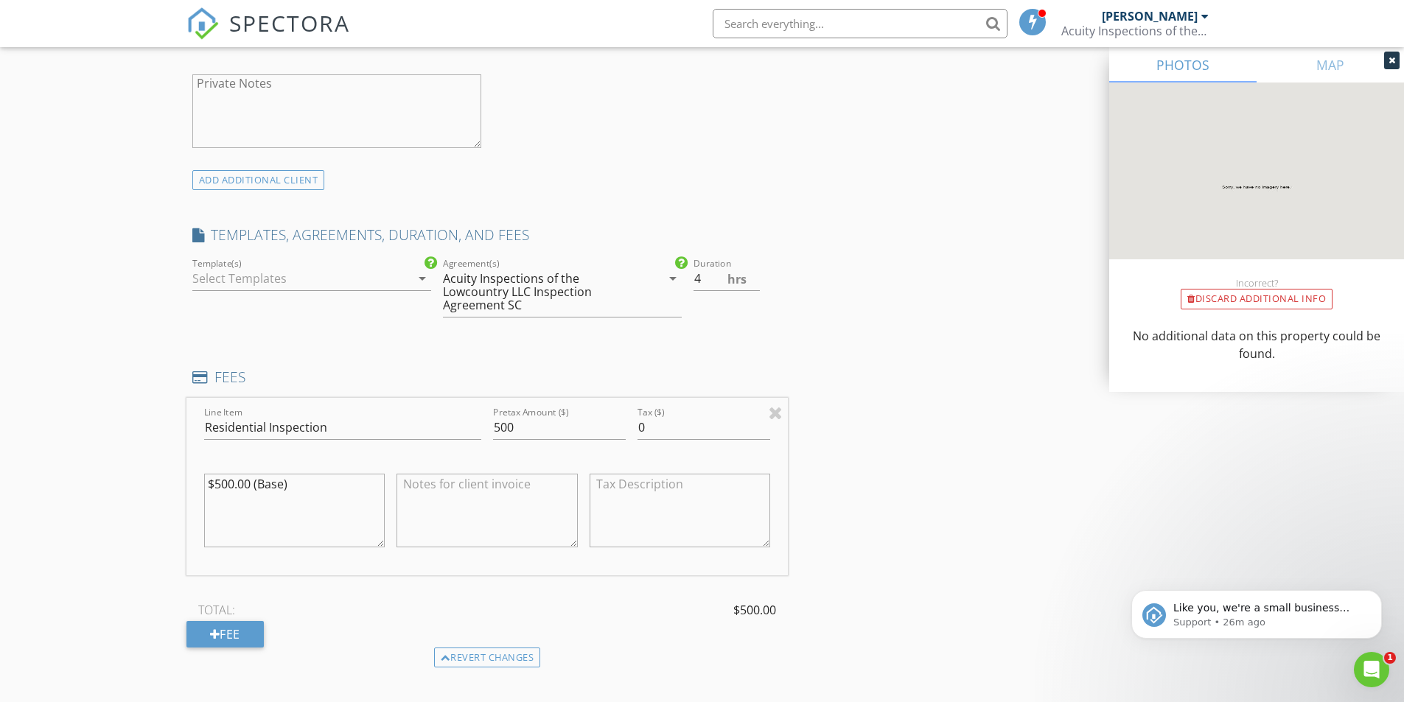
click at [335, 284] on div at bounding box center [301, 279] width 218 height 24
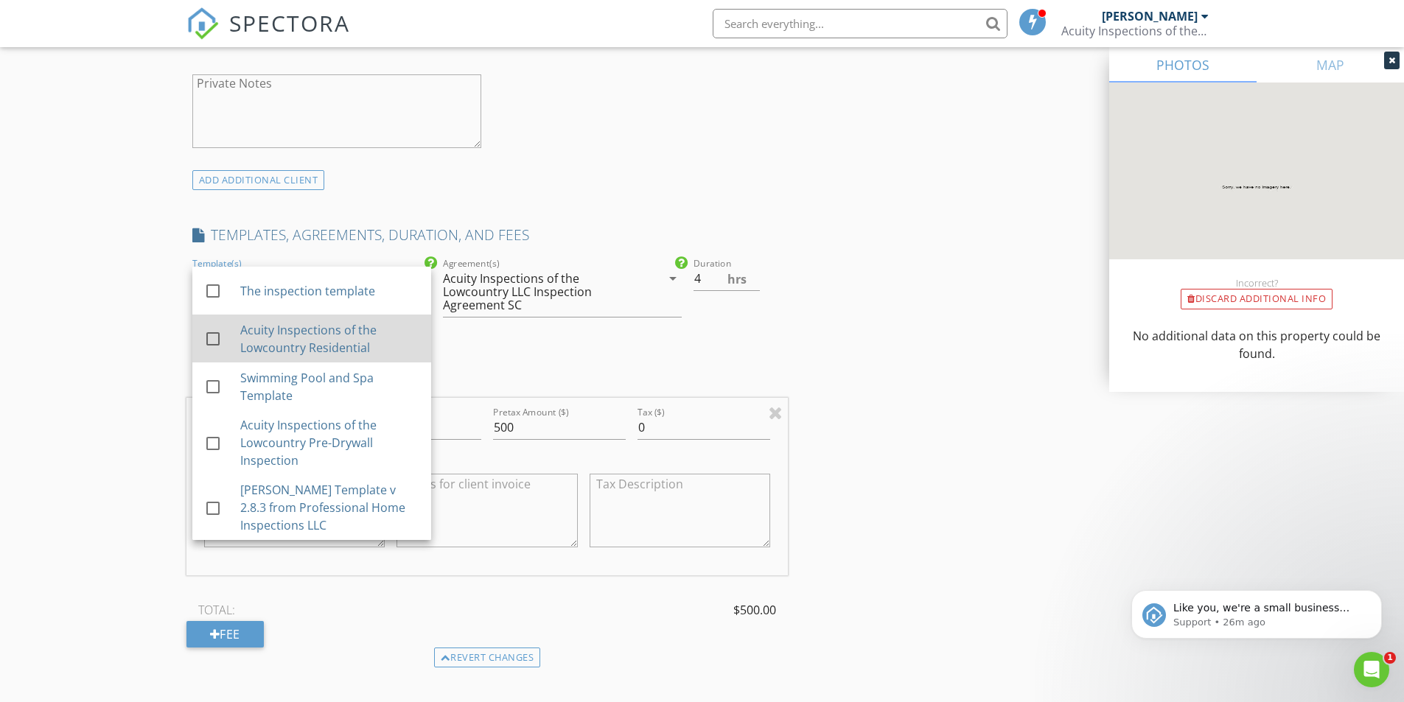
click at [310, 336] on div "Acuity Inspections of the Lowcountry Residential" at bounding box center [329, 338] width 179 height 35
click at [587, 348] on div "INSPECTOR(S) check_box Nicholas DuBois PRIMARY Nicholas DuBois arrow_drop_down …" at bounding box center [487, 398] width 602 height 2518
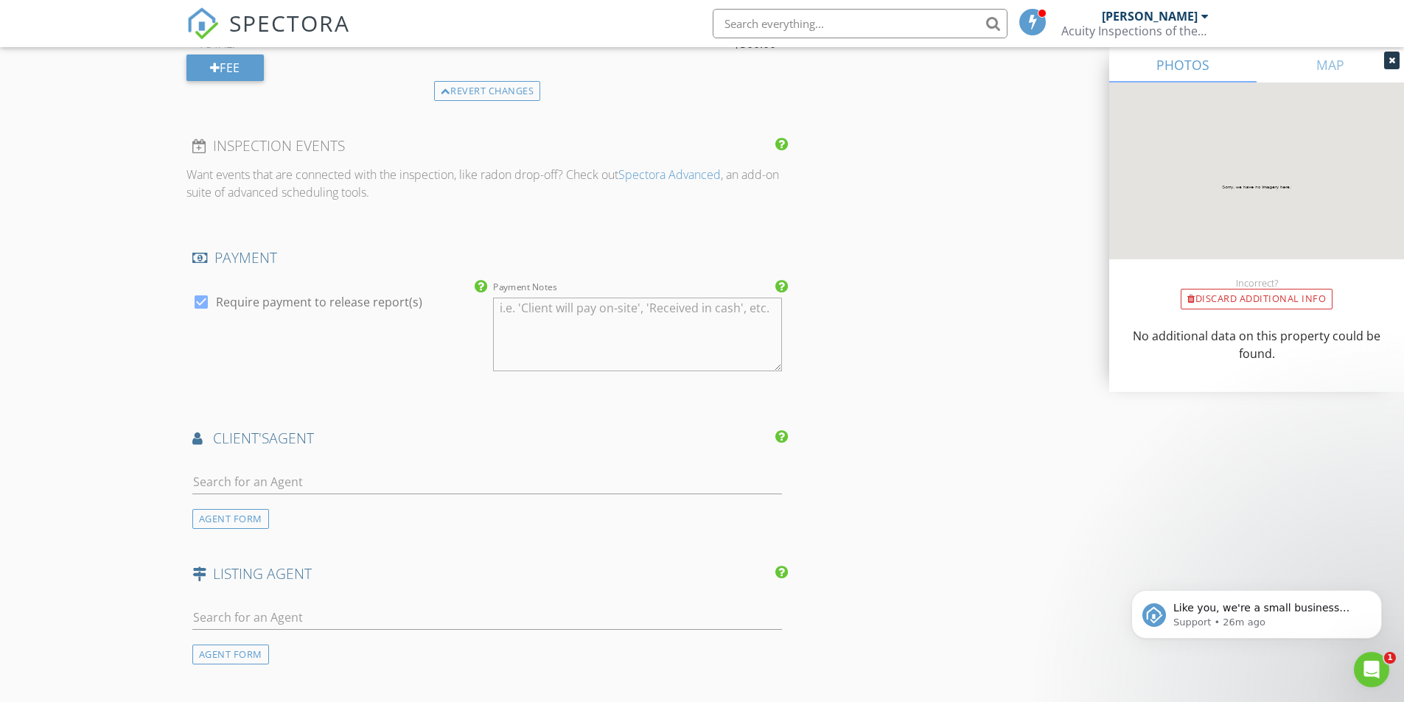
scroll to position [1621, 0]
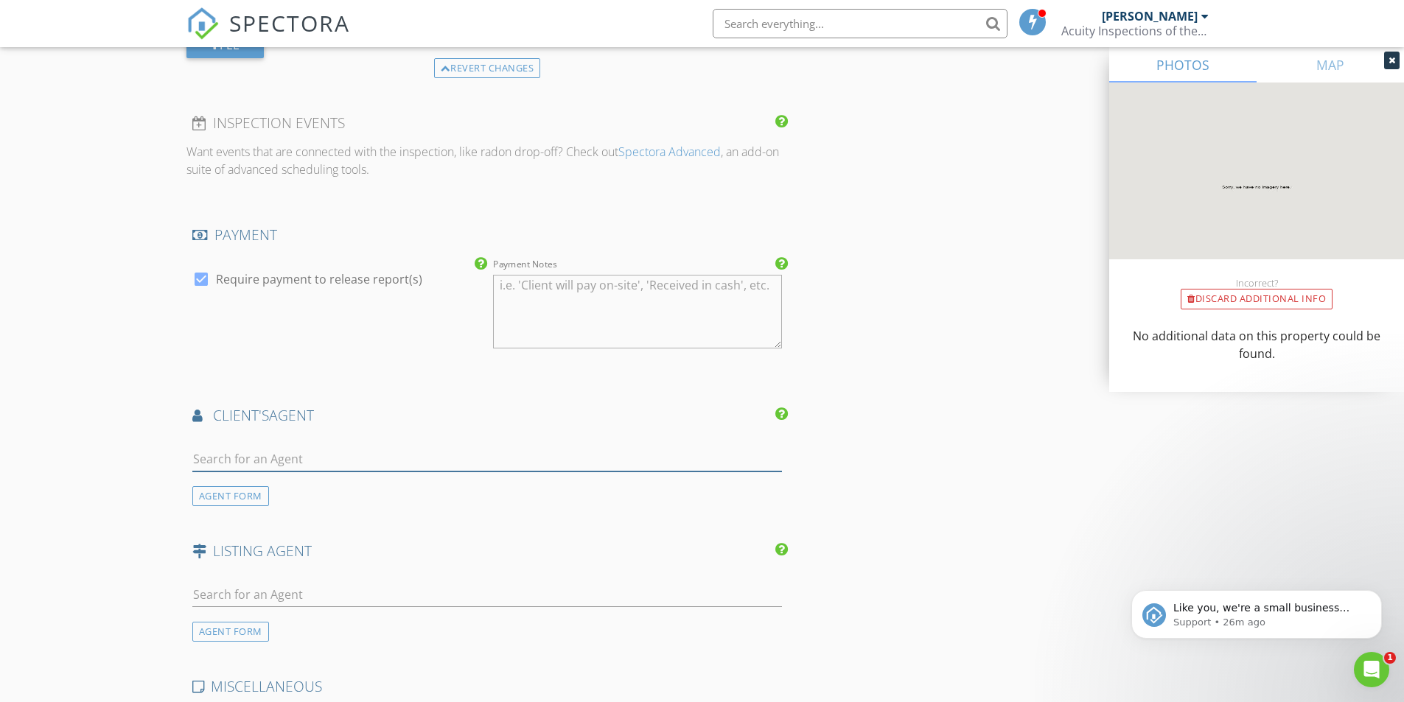
click at [363, 462] on input "text" at bounding box center [487, 459] width 590 height 24
type input "Kell"
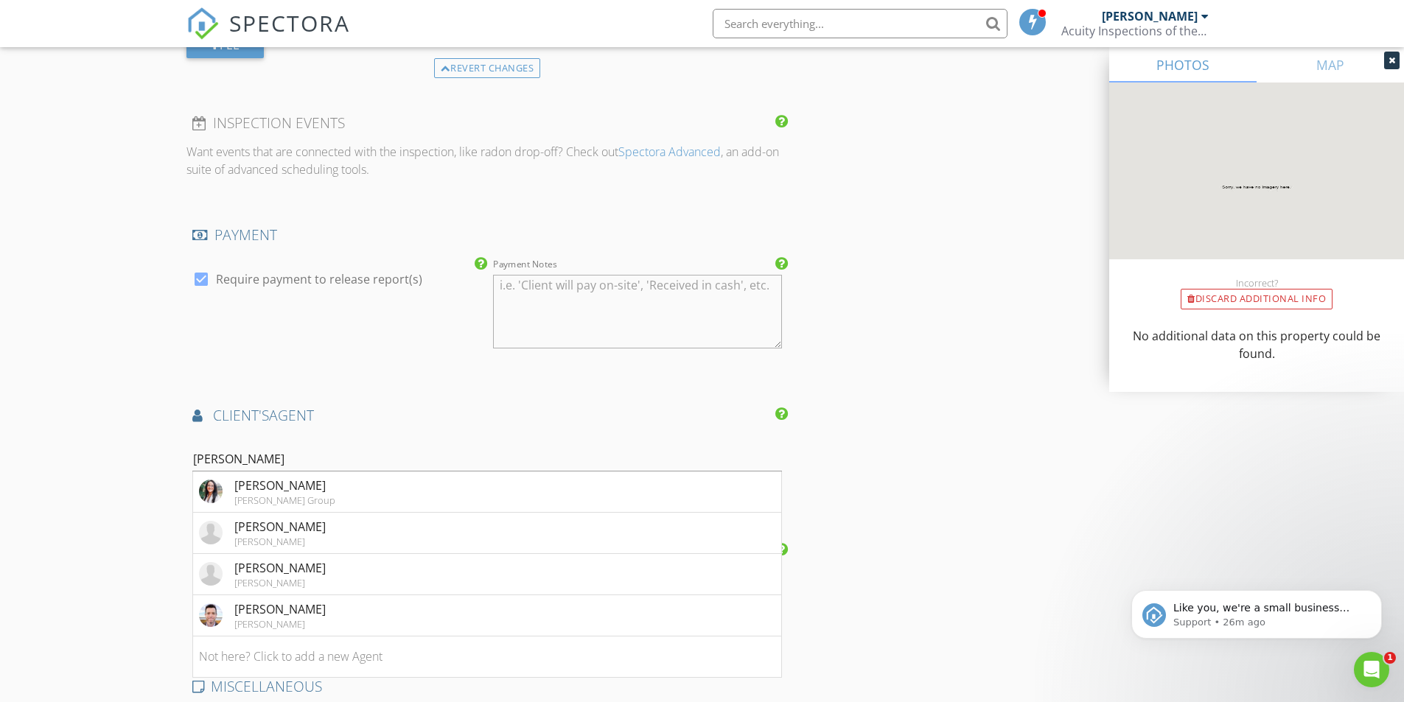
click at [306, 501] on div "Jason Mitchell Group" at bounding box center [284, 501] width 101 height 12
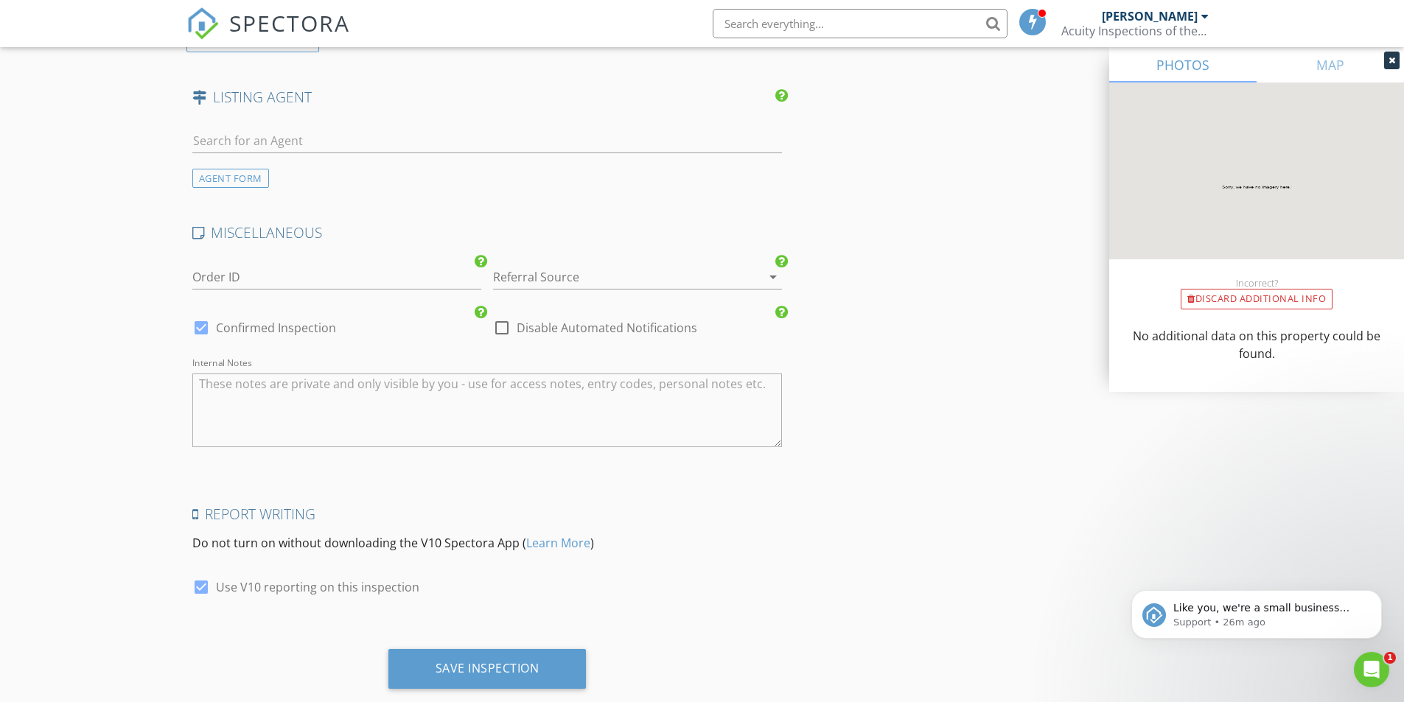
scroll to position [2444, 0]
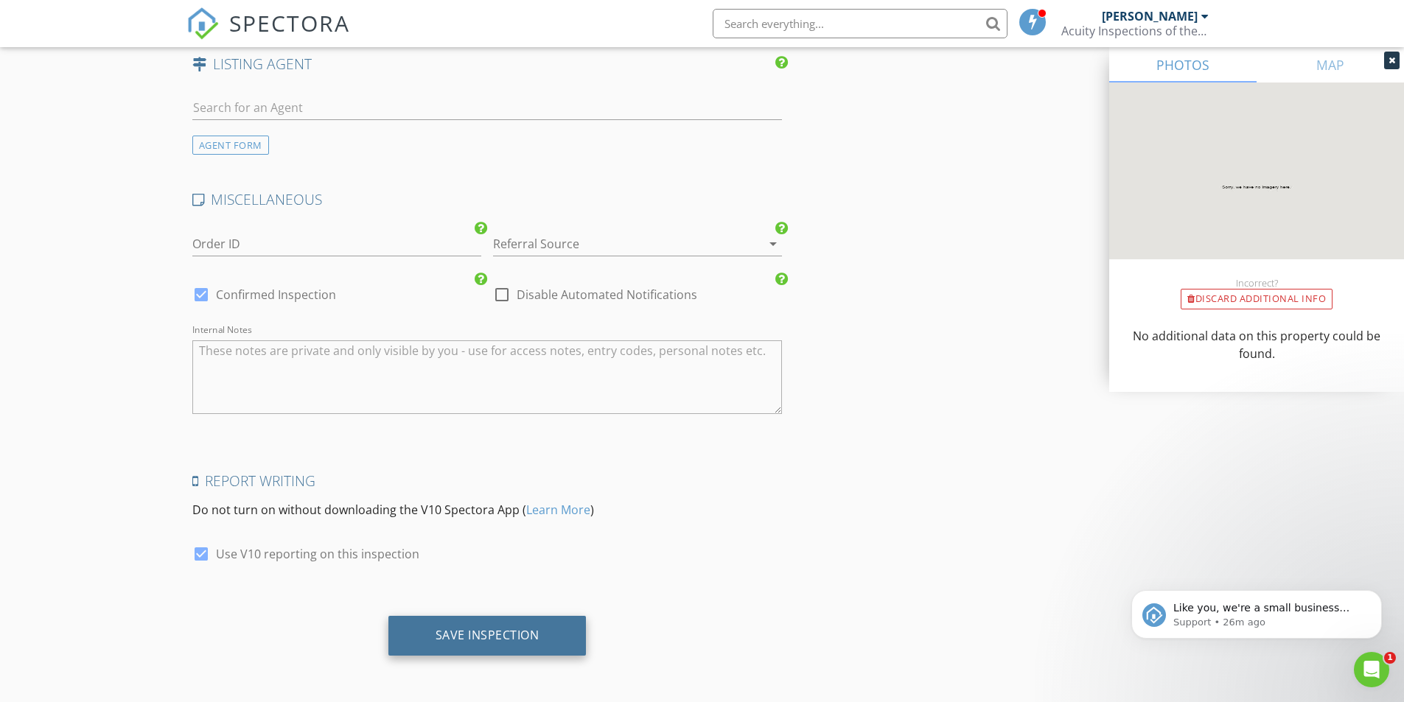
click at [431, 631] on div "Save Inspection" at bounding box center [487, 636] width 198 height 40
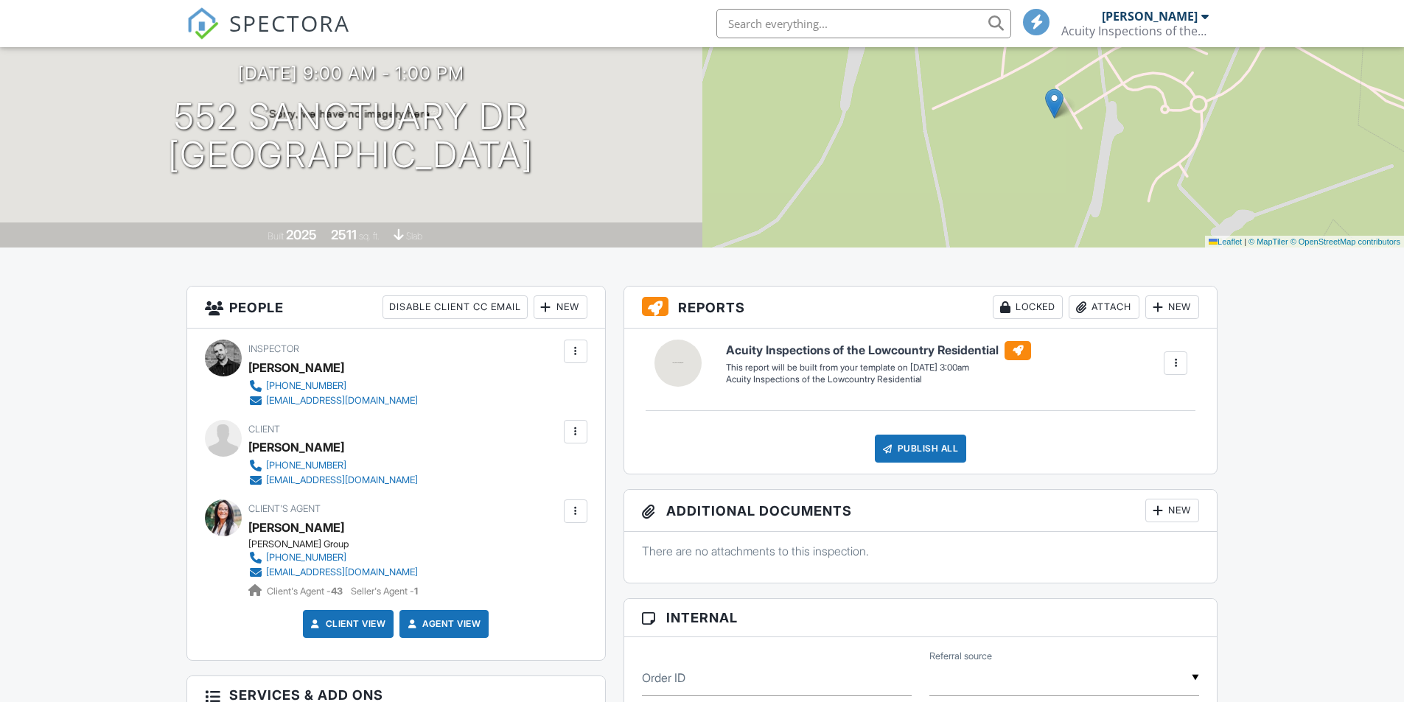
scroll to position [147, 0]
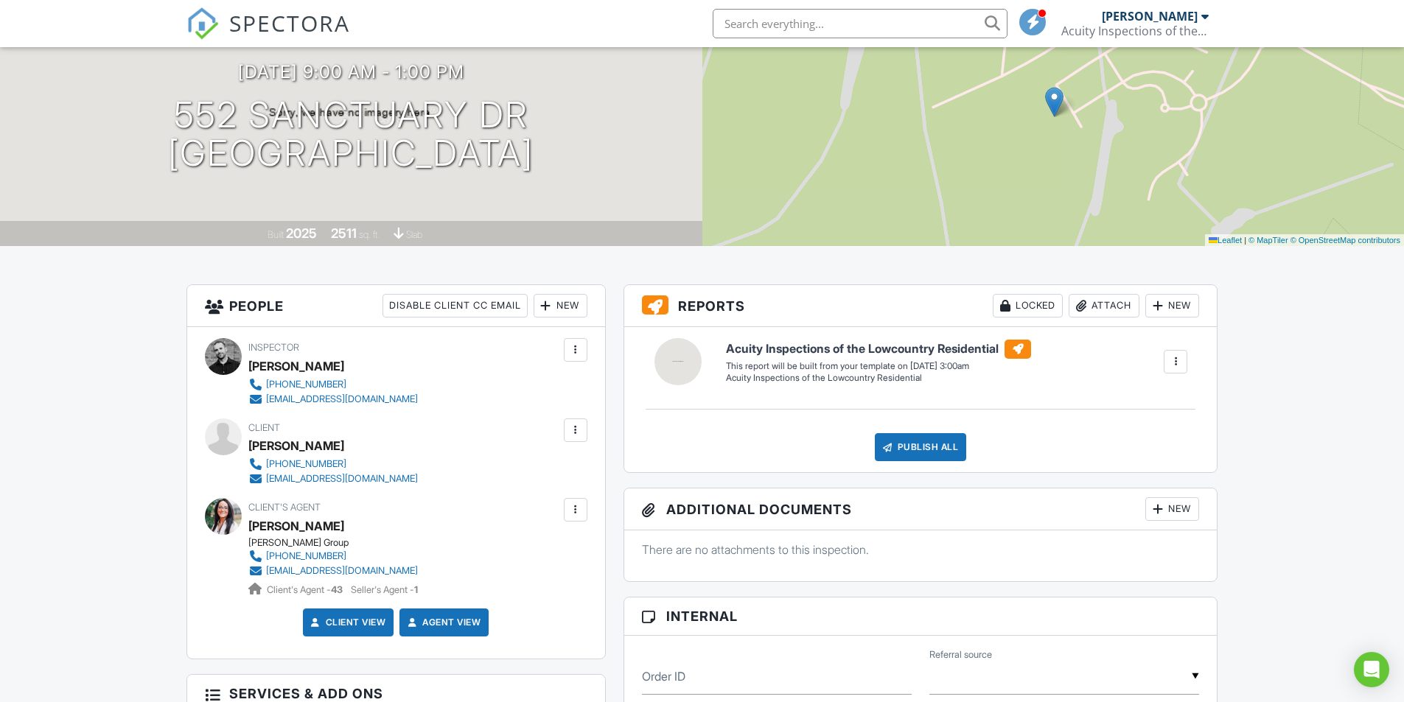
click at [316, 472] on link "brittmacd33@gmail.com" at bounding box center [333, 479] width 170 height 15
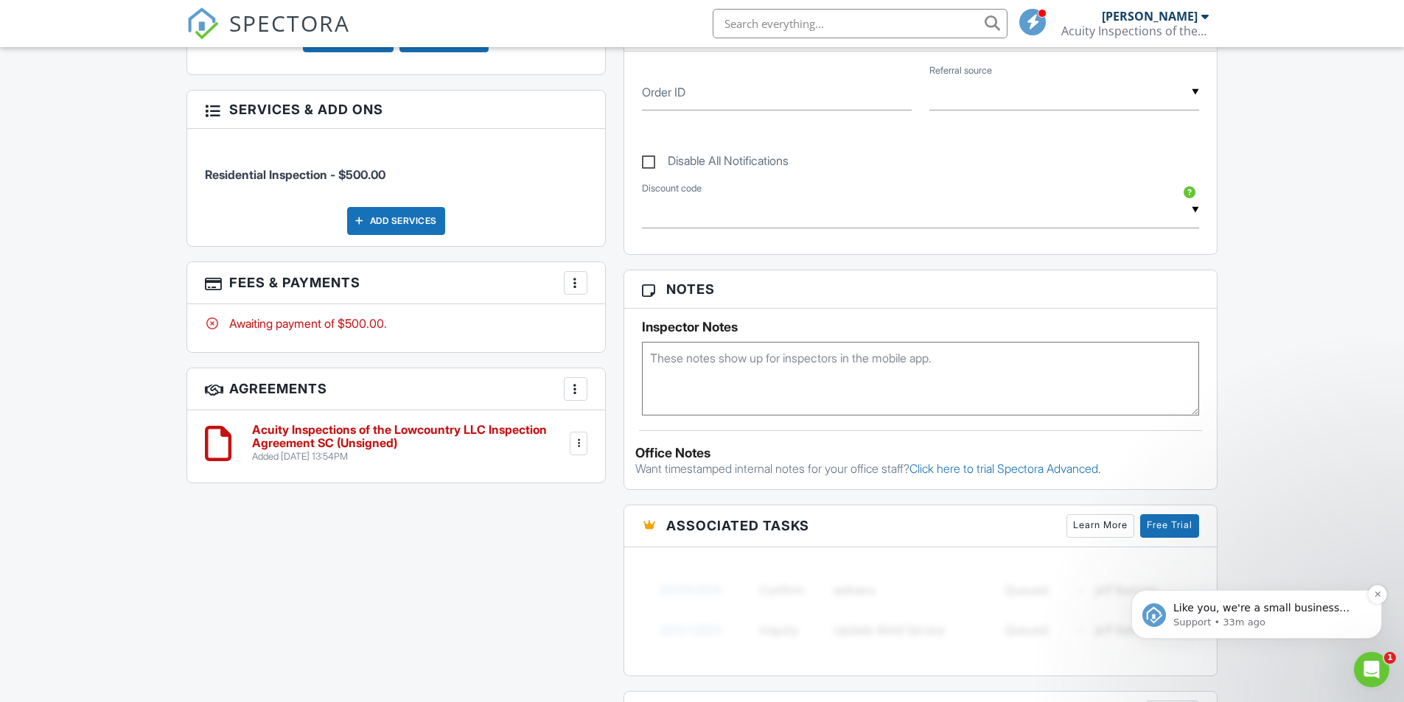
scroll to position [0, 0]
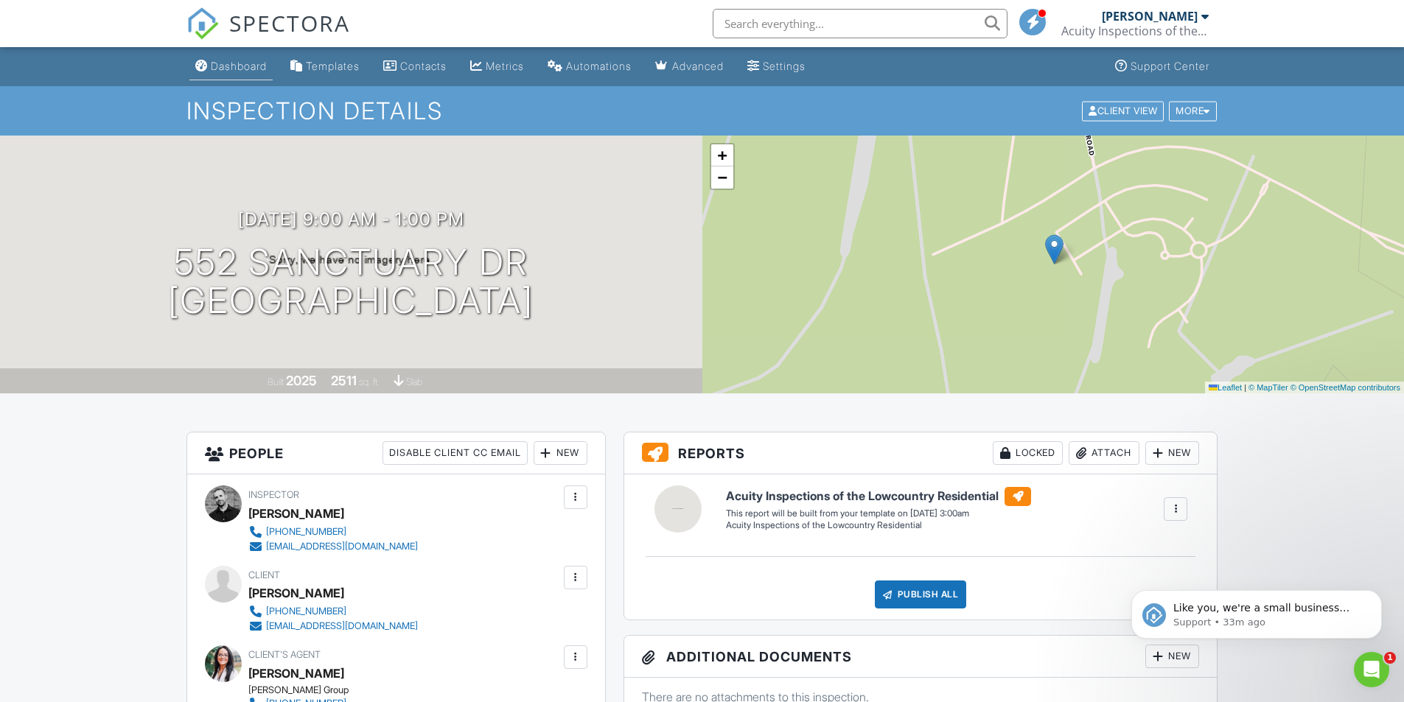
click at [245, 60] on div "Dashboard" at bounding box center [239, 66] width 56 height 13
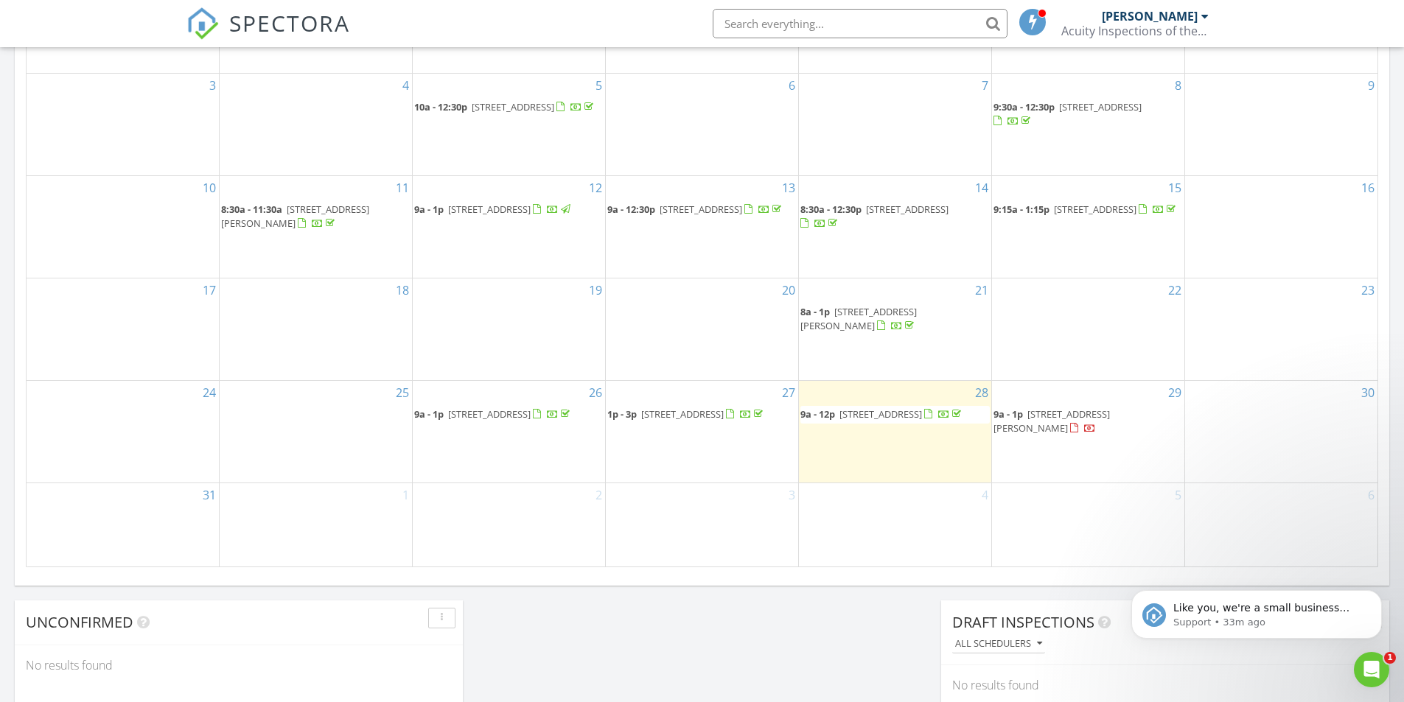
scroll to position [811, 0]
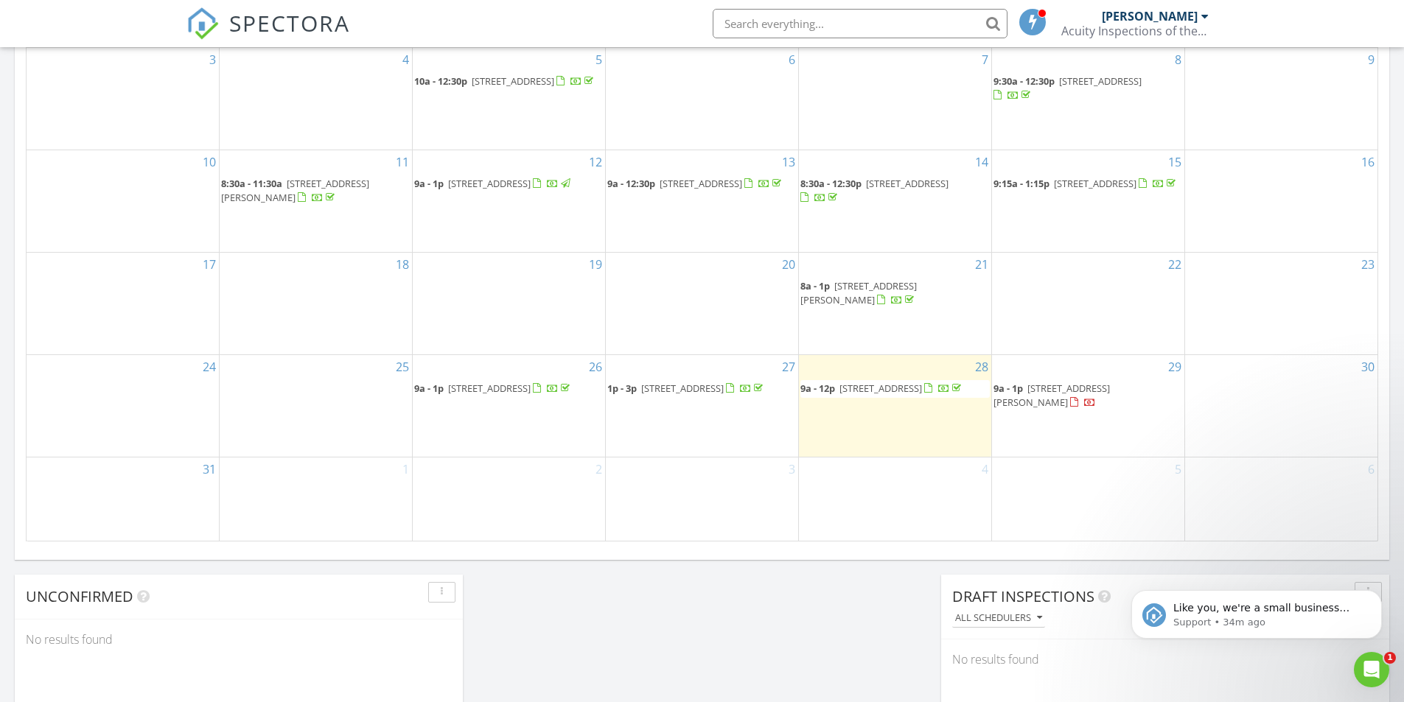
click at [910, 397] on span "9a - 12p [STREET_ADDRESS]" at bounding box center [882, 389] width 164 height 15
